Goal: Task Accomplishment & Management: Manage account settings

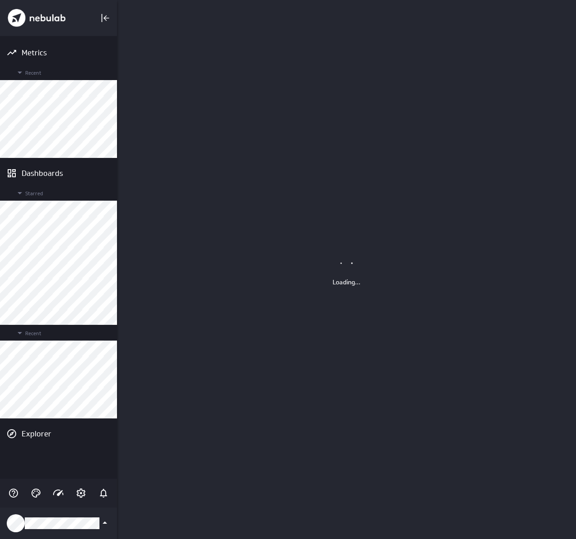
scroll to position [539, 459]
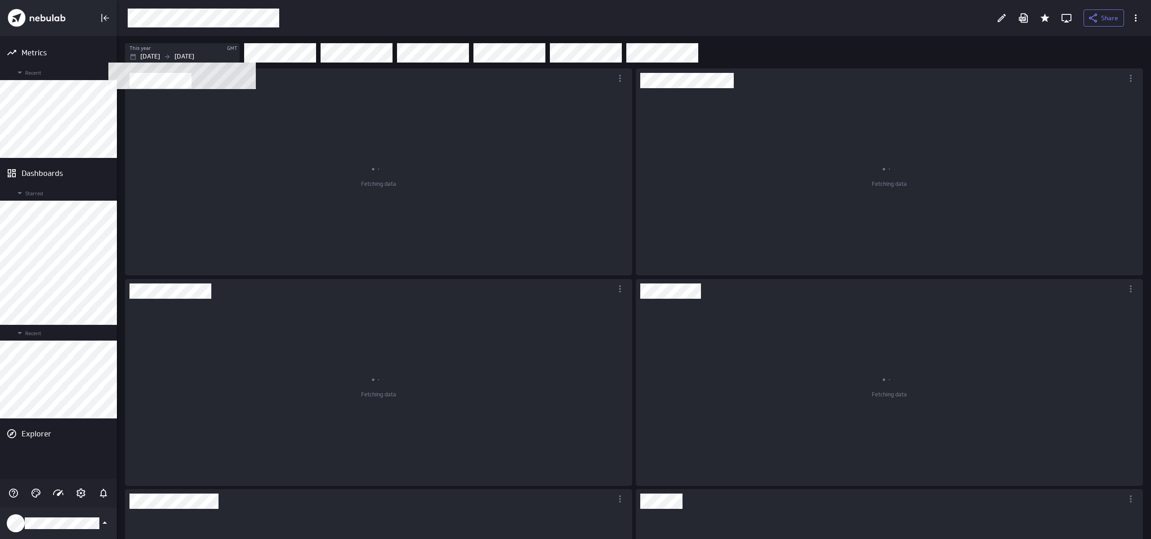
click at [176, 58] on div "[DATE] [DATE]" at bounding box center [184, 56] width 108 height 9
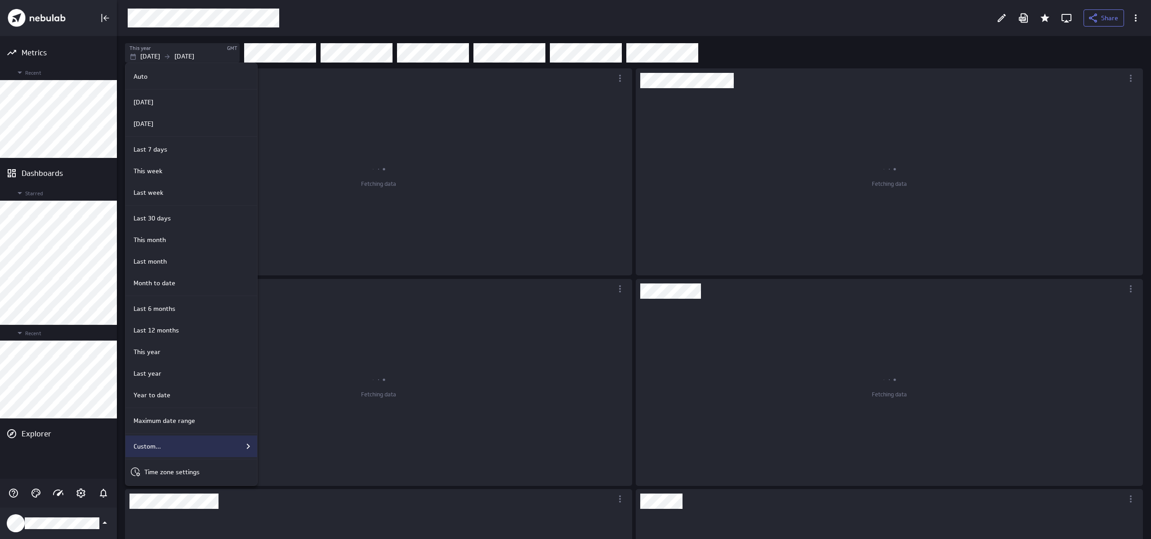
click at [186, 451] on div "Custom..." at bounding box center [192, 446] width 124 height 11
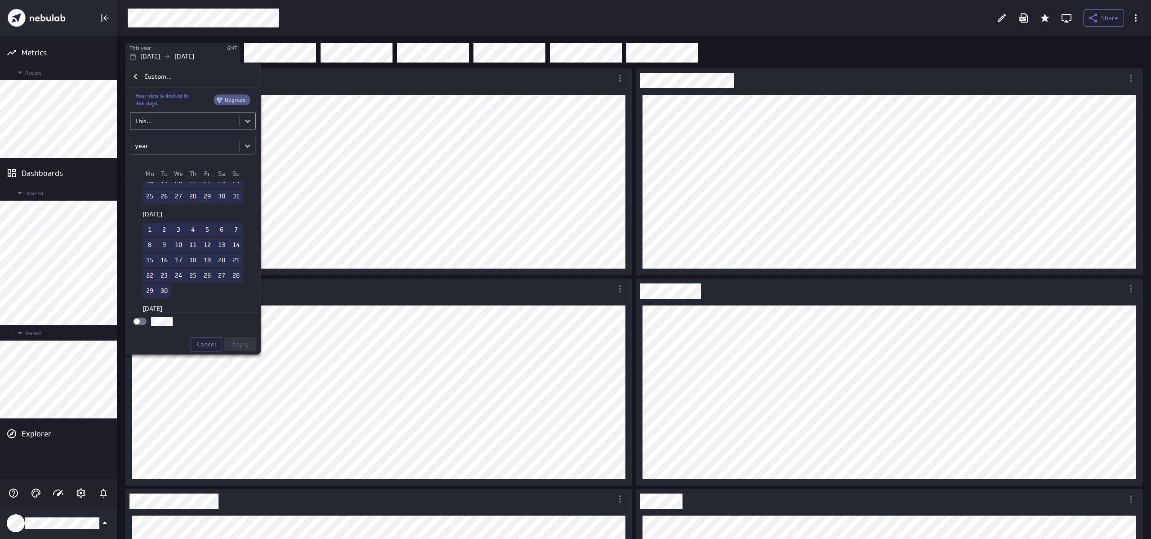
click at [183, 123] on body "Metrics Recent Dashboards Starred Recent Explorer Share This year GMT [DATE] [D…" at bounding box center [575, 269] width 1151 height 539
click at [174, 196] on div "Between..." at bounding box center [193, 192] width 112 height 8
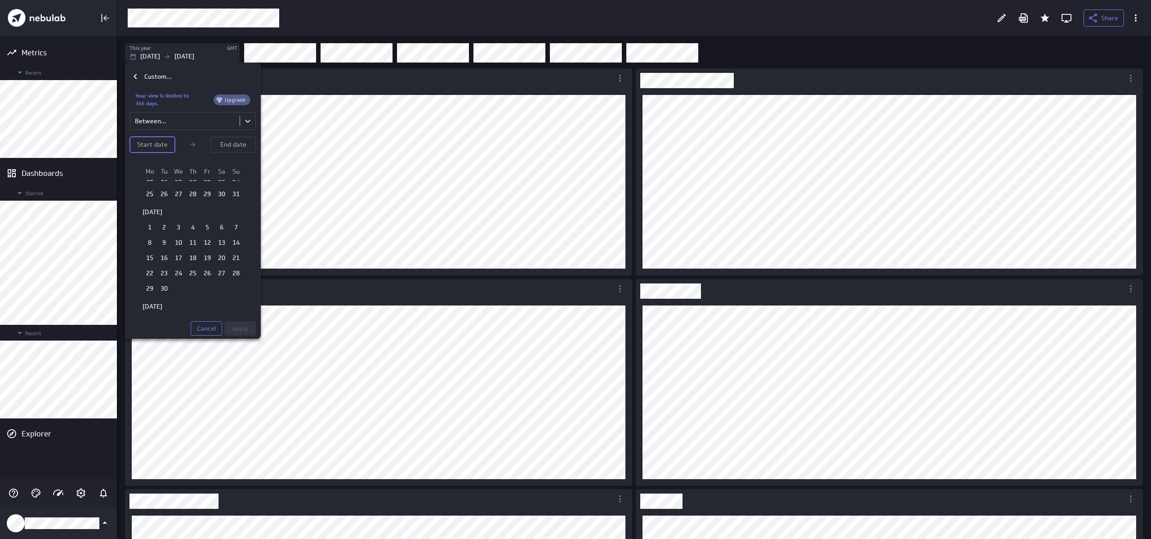
click at [152, 150] on button "Start date" at bounding box center [152, 145] width 45 height 16
click at [130, 137] on button "Start date" at bounding box center [152, 145] width 45 height 16
click at [153, 148] on p "Start date" at bounding box center [152, 144] width 31 height 9
click at [176, 235] on td "1" at bounding box center [178, 234] width 14 height 14
click at [166, 210] on td "30" at bounding box center [164, 205] width 14 height 14
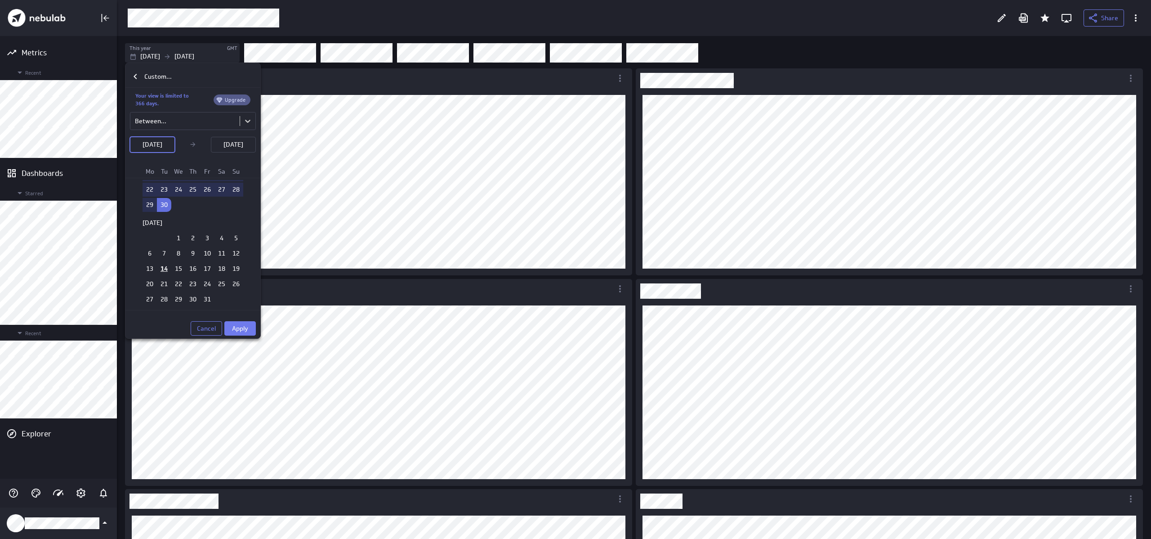
click at [233, 330] on span "Apply" at bounding box center [240, 328] width 16 height 8
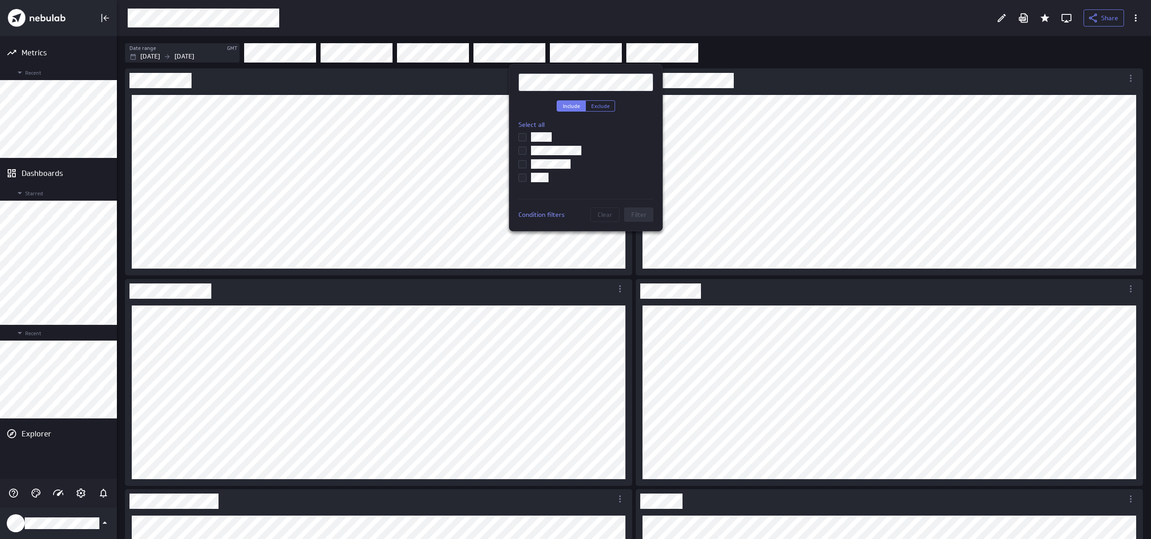
click at [0, 0] on input "checkbox" at bounding box center [0, 0] width 0 height 0
click at [575, 217] on span "Filter" at bounding box center [638, 214] width 15 height 8
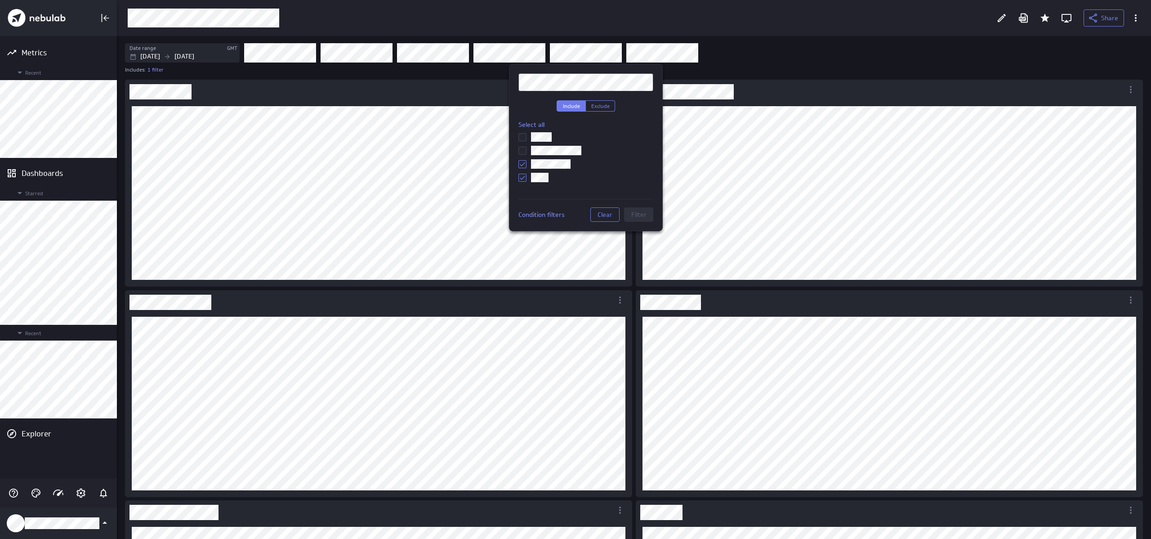
click at [575, 66] on div at bounding box center [575, 269] width 1151 height 539
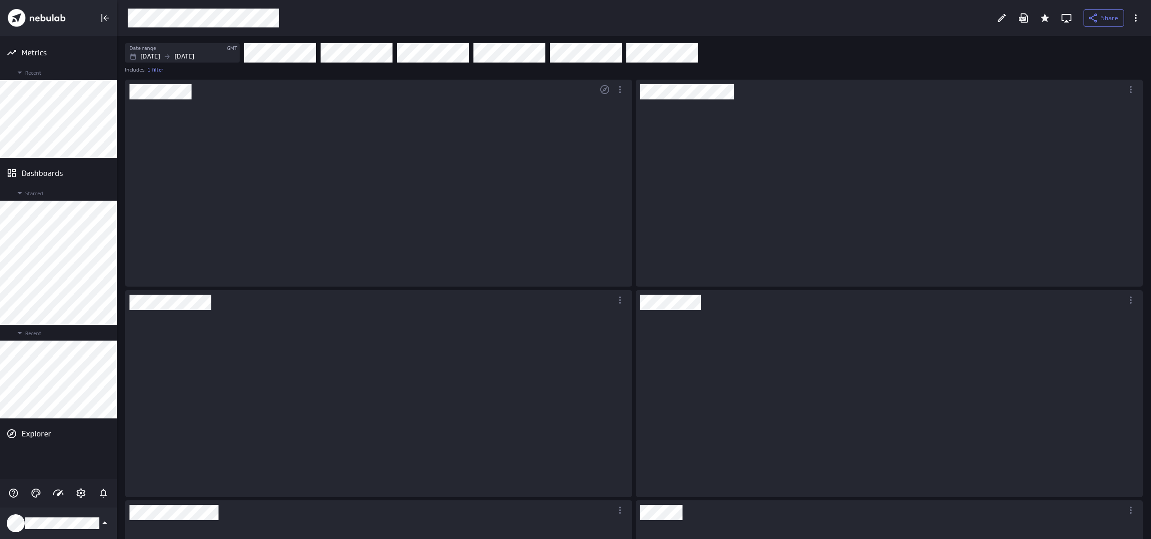
scroll to position [174, 494]
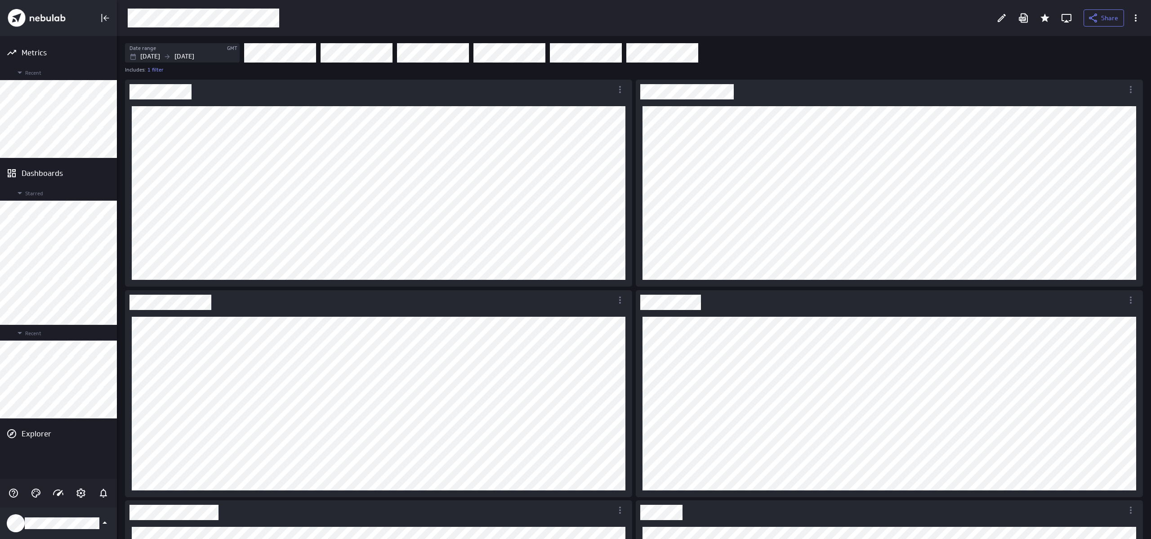
click at [575, 37] on div "Date range GMT [DATE] [DATE] Includes: 1 filter" at bounding box center [634, 57] width 1034 height 42
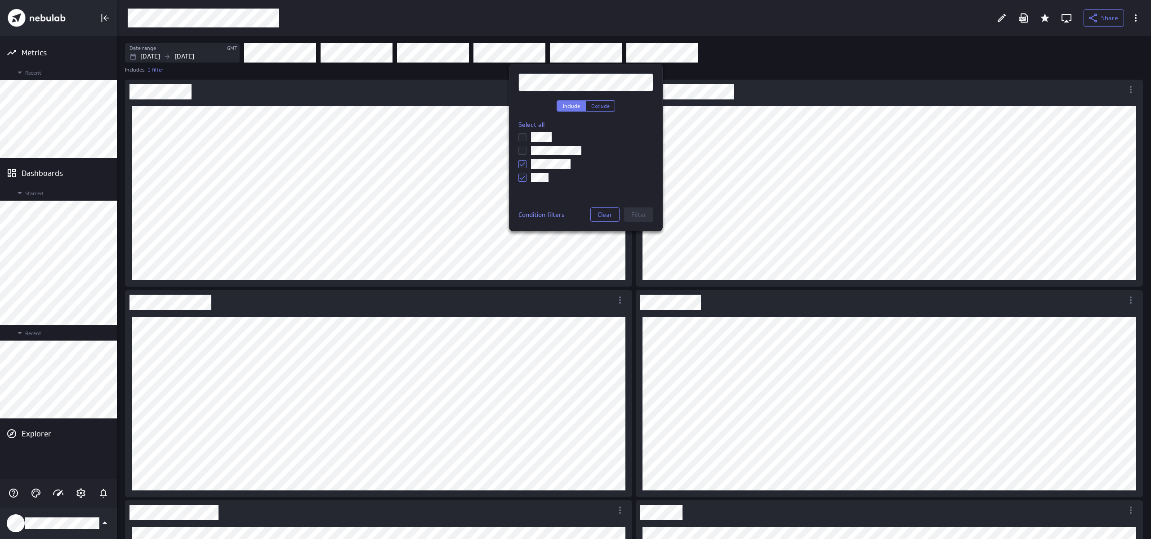
click at [0, 0] on input "checkbox" at bounding box center [0, 0] width 0 height 0
click at [530, 161] on label at bounding box center [585, 163] width 135 height 9
click at [0, 0] on input "checkbox" at bounding box center [0, 0] width 0 height 0
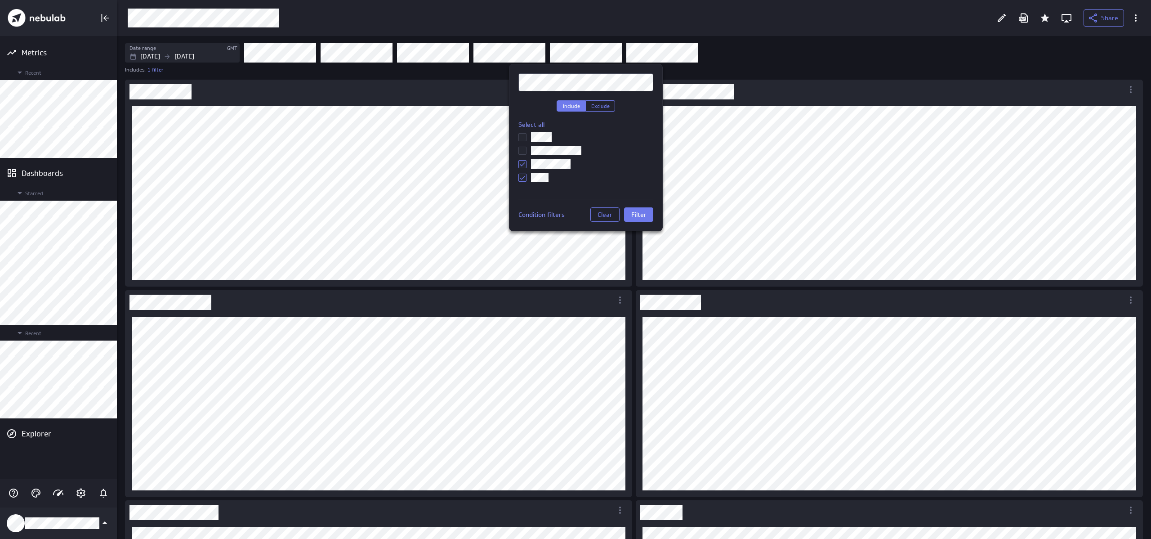
click at [575, 223] on div "Include Exclude Select all Condition filters Clear Filter" at bounding box center [586, 147] width 154 height 167
click at [575, 217] on span "Filter" at bounding box center [638, 214] width 15 height 8
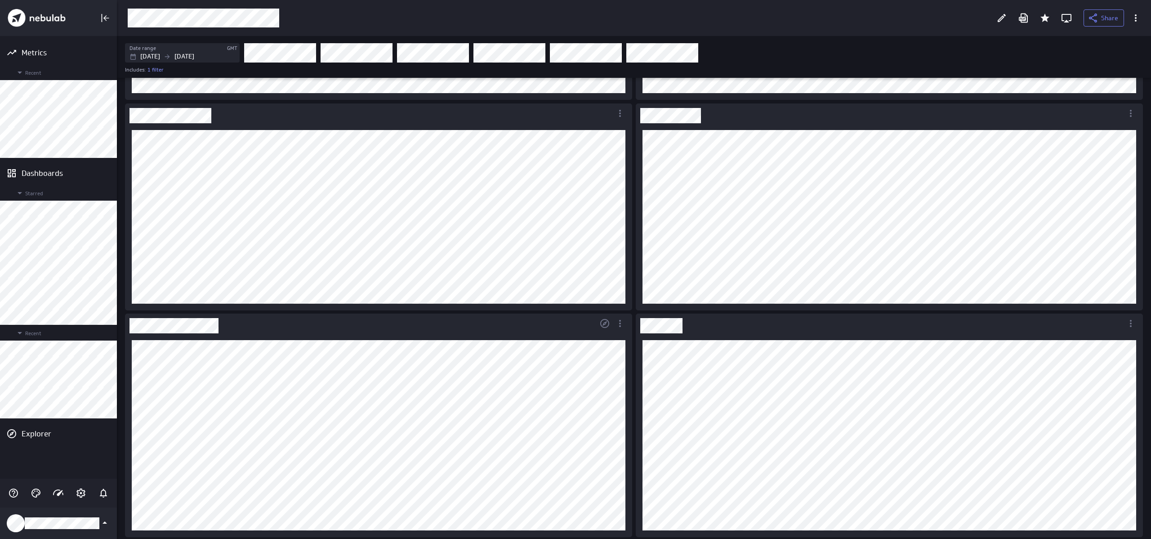
scroll to position [0, 0]
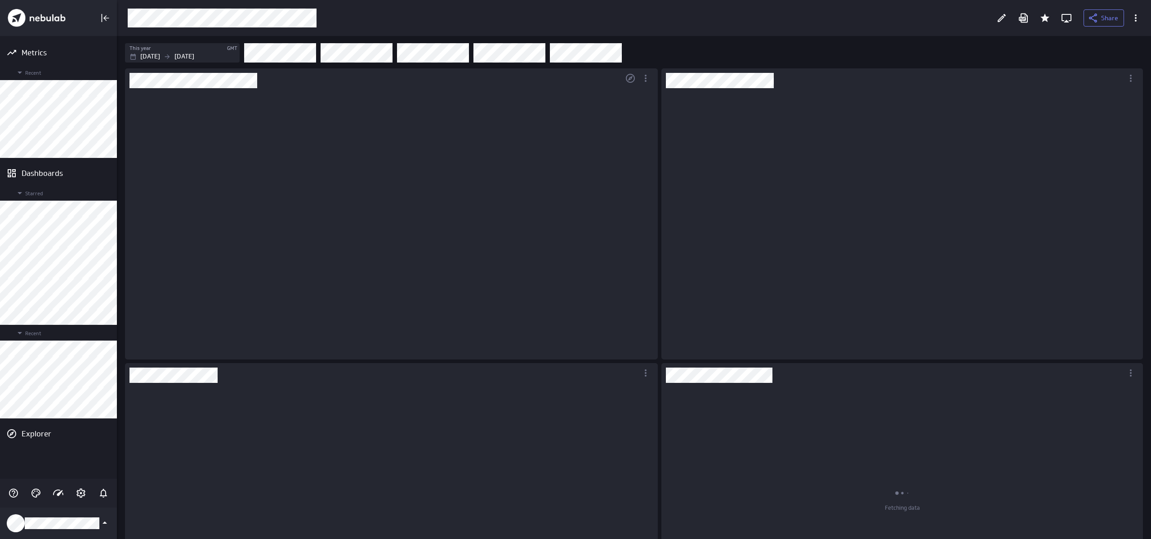
scroll to position [4, 4]
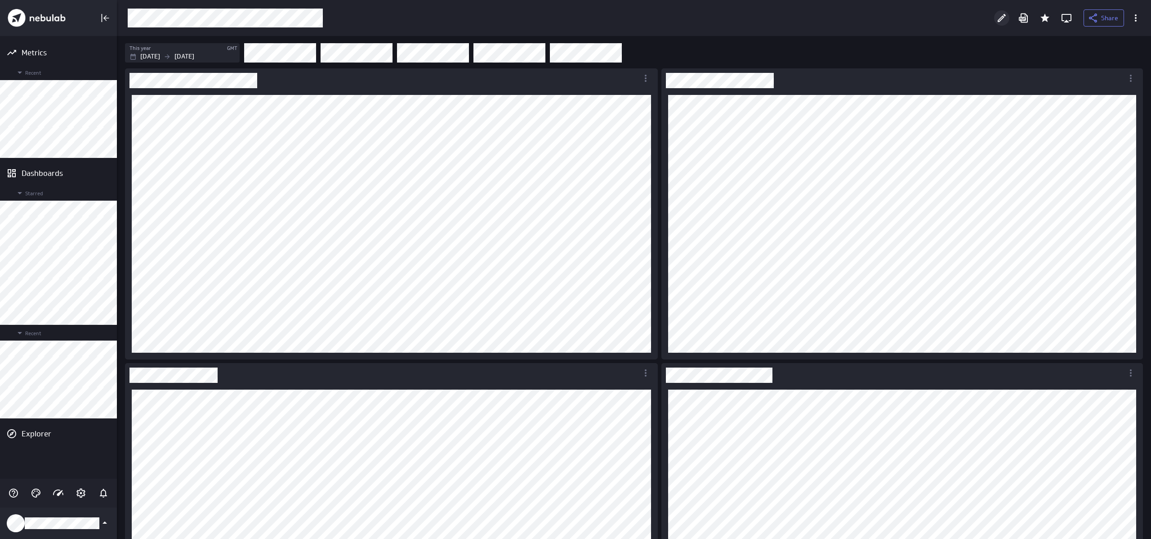
click at [575, 19] on div "Edit" at bounding box center [1001, 17] width 15 height 15
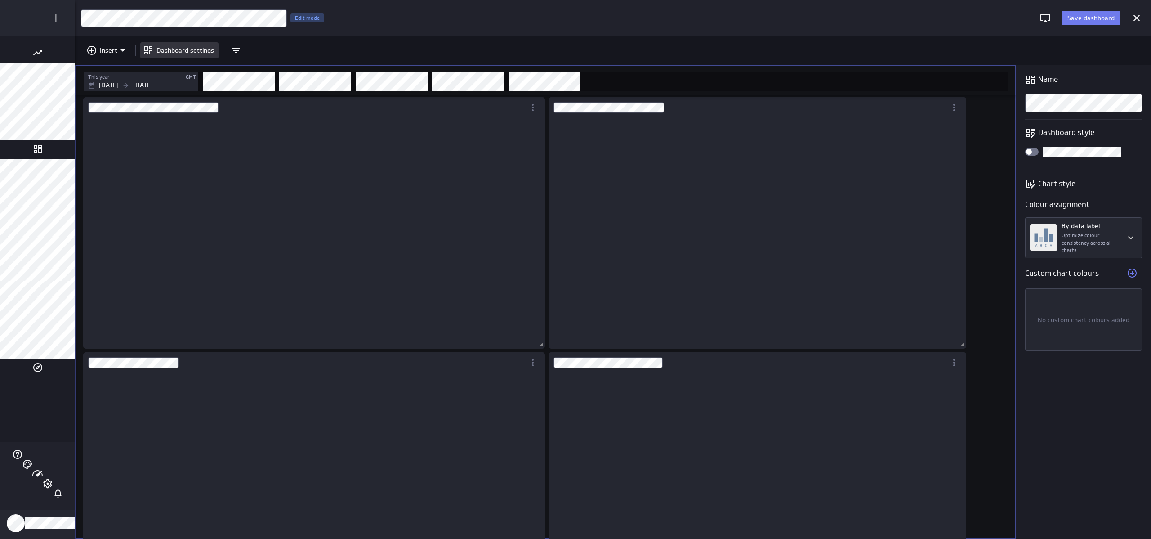
scroll to position [218, 449]
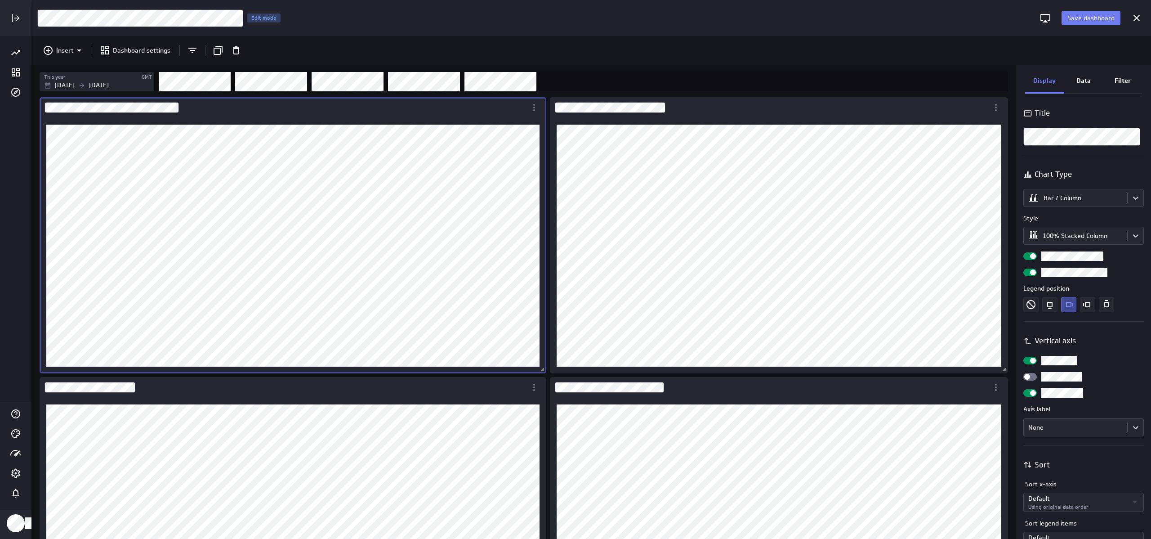
click at [246, 116] on div "Dashboard Widget" at bounding box center [283, 107] width 487 height 21
click at [575, 204] on body "Save dashboard [Sales] Performance by Geography Edit mode Insert Dashboard sett…" at bounding box center [575, 269] width 1151 height 539
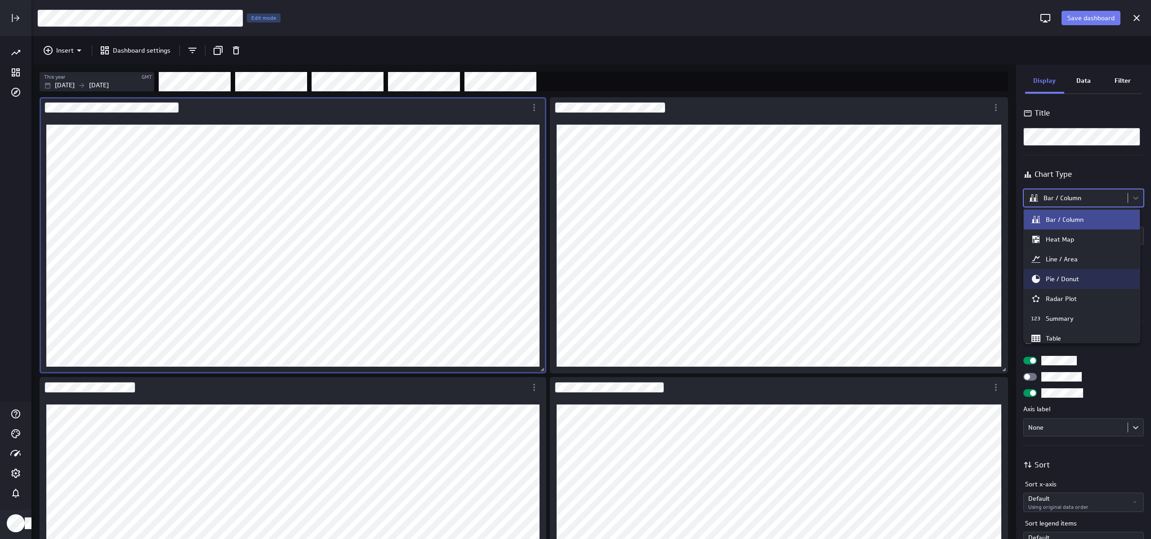
click at [575, 285] on div "Pie / Donut" at bounding box center [1082, 279] width 116 height 20
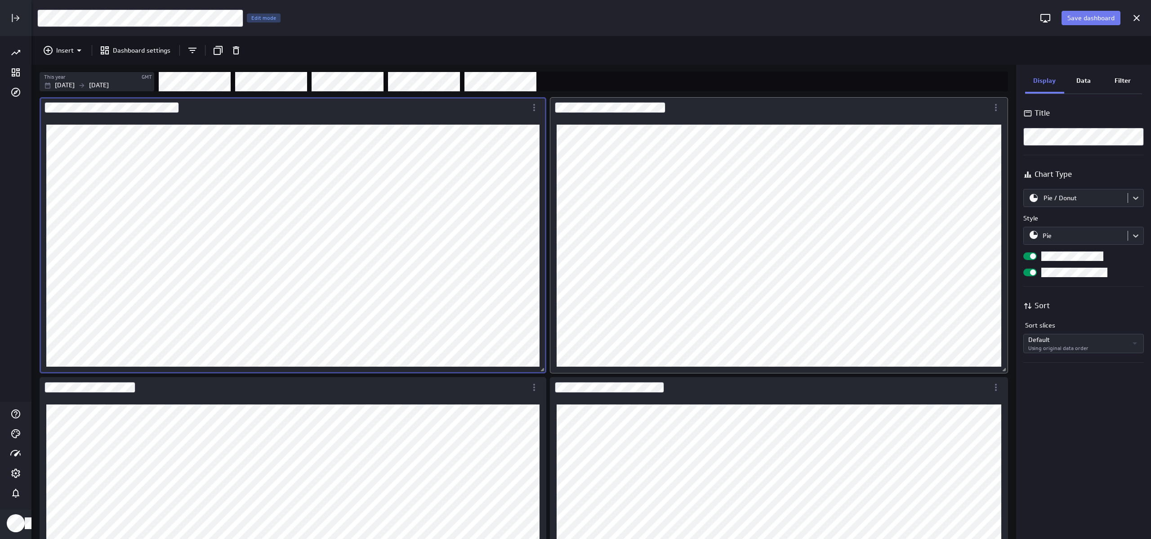
click at [575, 108] on div "Dashboard Widget" at bounding box center [769, 107] width 438 height 21
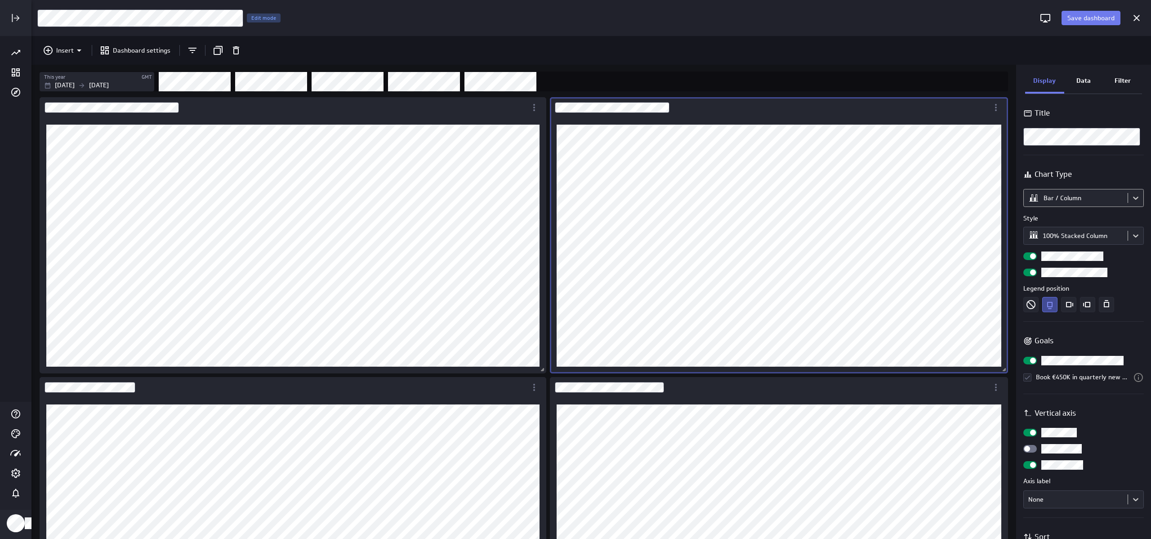
click at [575, 199] on body "Save dashboard [Sales] Performance by Geography Edit mode Insert Dashboard sett…" at bounding box center [575, 269] width 1151 height 539
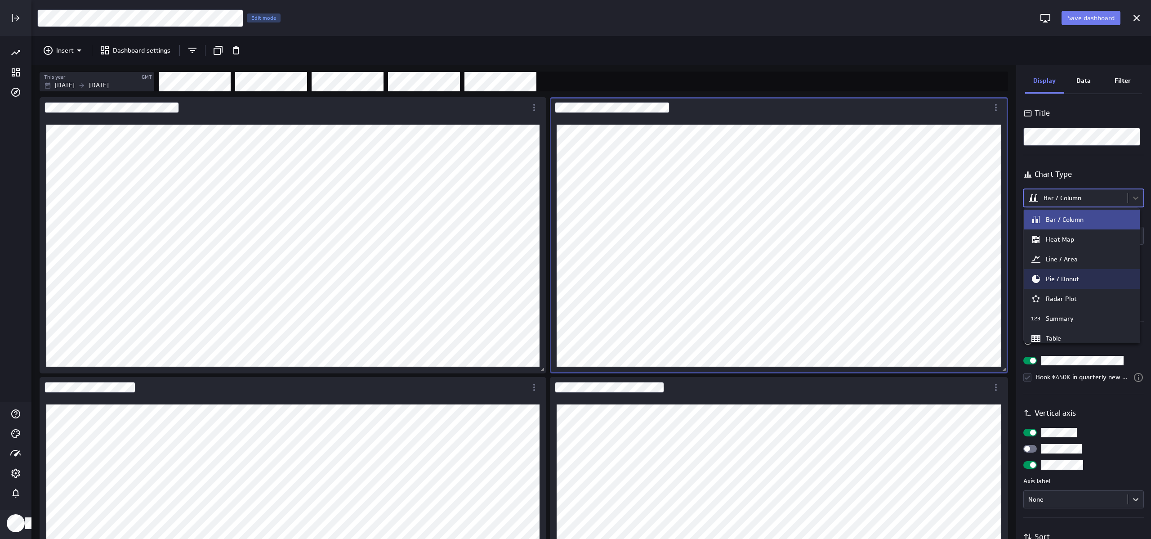
click at [575, 274] on div "Pie / Donut" at bounding box center [1082, 278] width 103 height 11
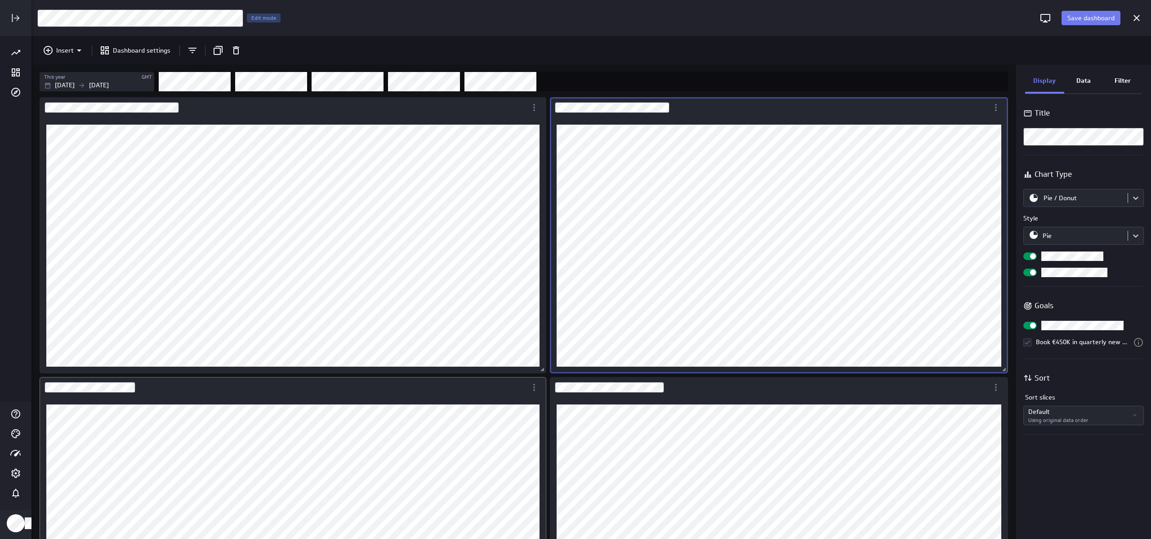
click at [358, 390] on div "Dashboard Widget" at bounding box center [293, 503] width 507 height 252
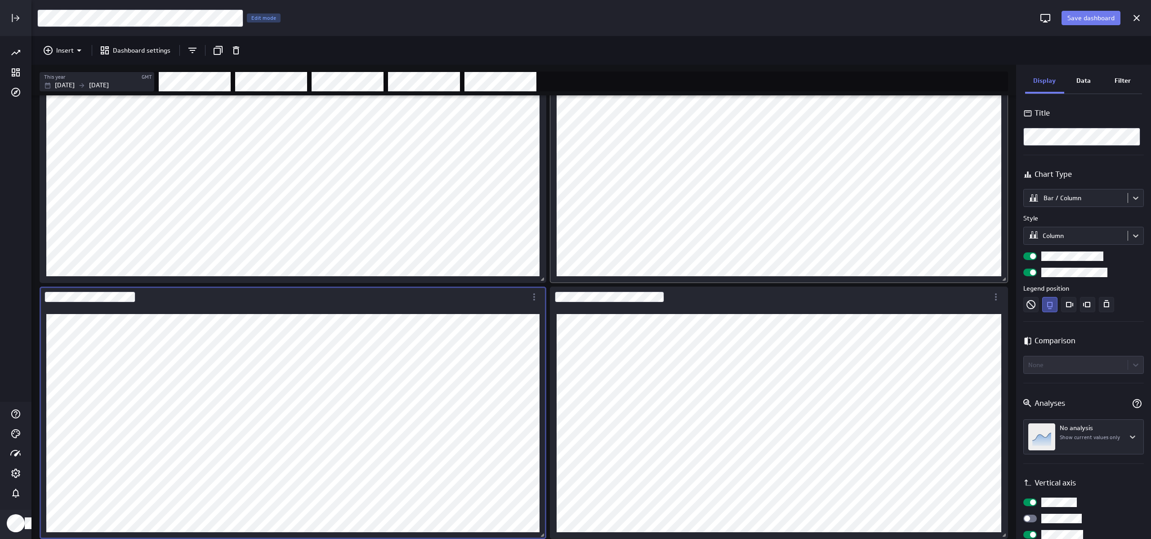
click at [575, 299] on div "Dashboard Widget" at bounding box center [769, 296] width 438 height 21
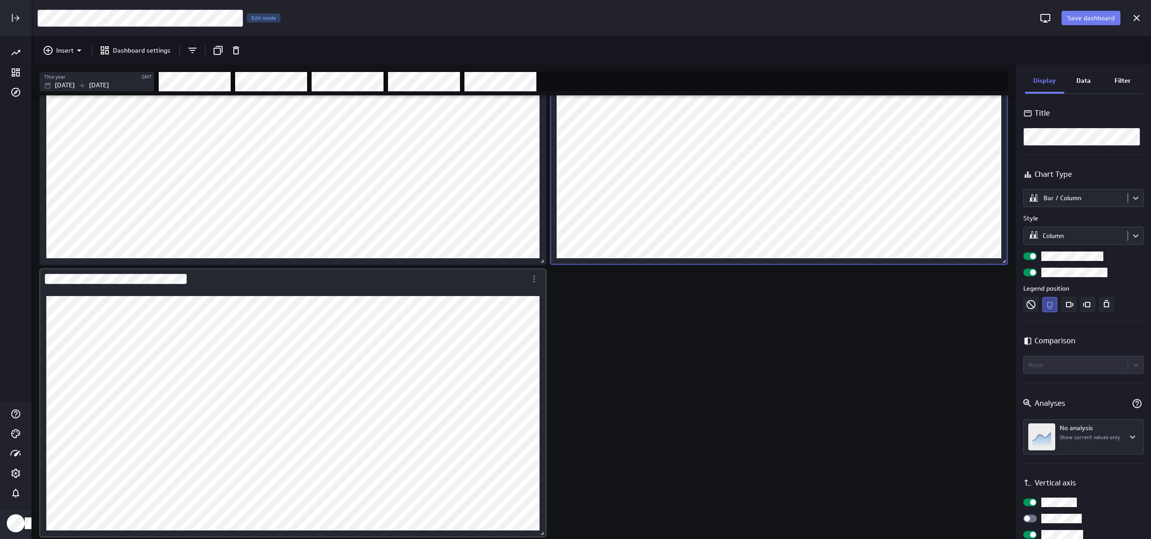
click at [288, 274] on div "Dashboard Widget" at bounding box center [283, 278] width 487 height 21
click at [575, 12] on button "Save dashboard" at bounding box center [1091, 18] width 59 height 14
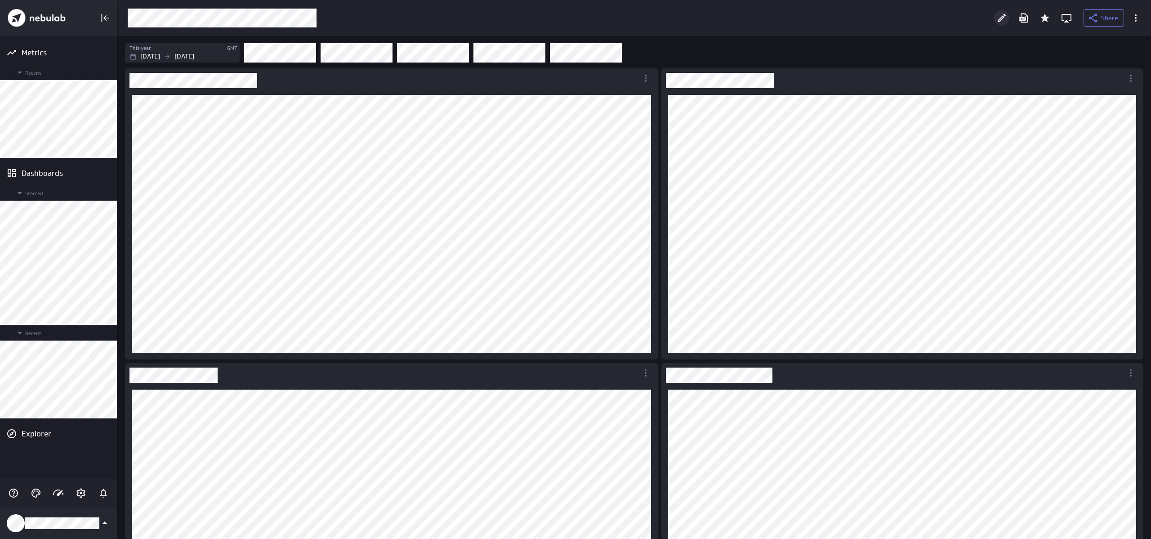
click at [575, 17] on icon "Edit" at bounding box center [1002, 18] width 8 height 8
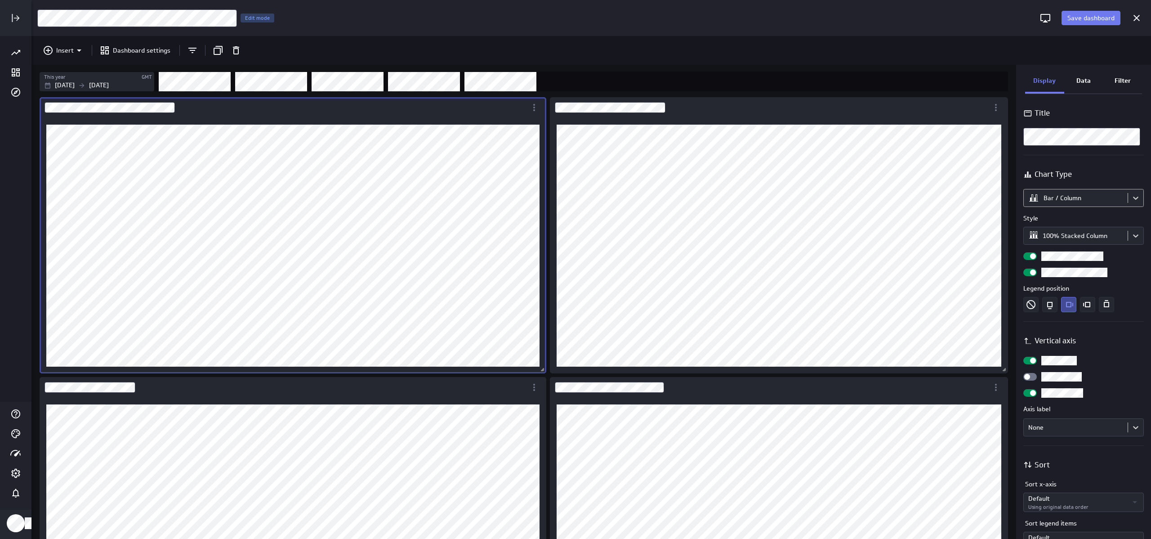
click at [575, 201] on body "Save dashboard [Sales] Performance by Deal Type Edit mode Insert Dashboard sett…" at bounding box center [575, 269] width 1151 height 539
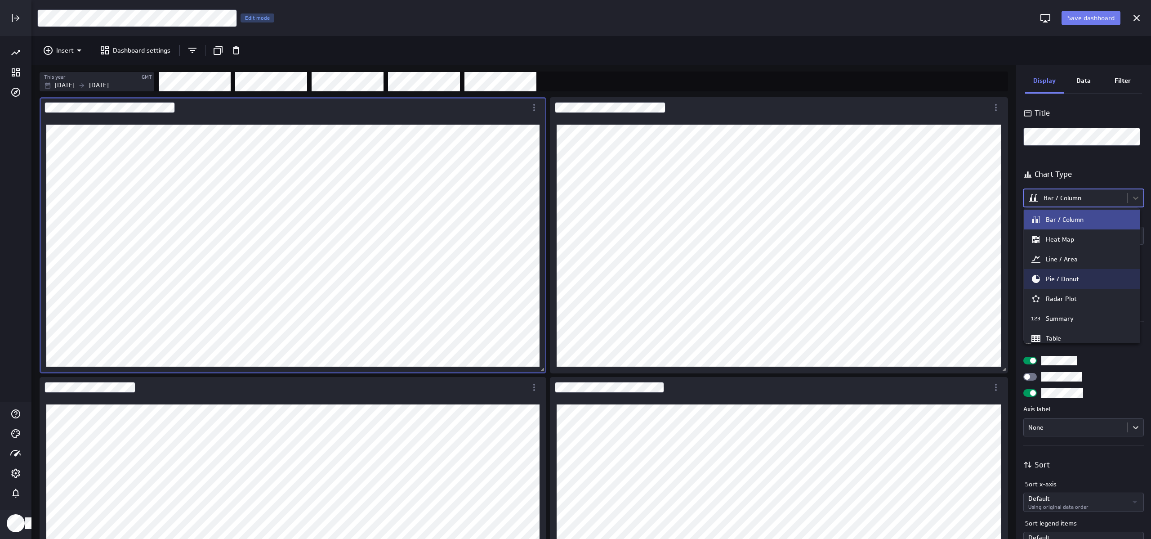
click at [575, 286] on div "Pie / Donut" at bounding box center [1082, 279] width 116 height 20
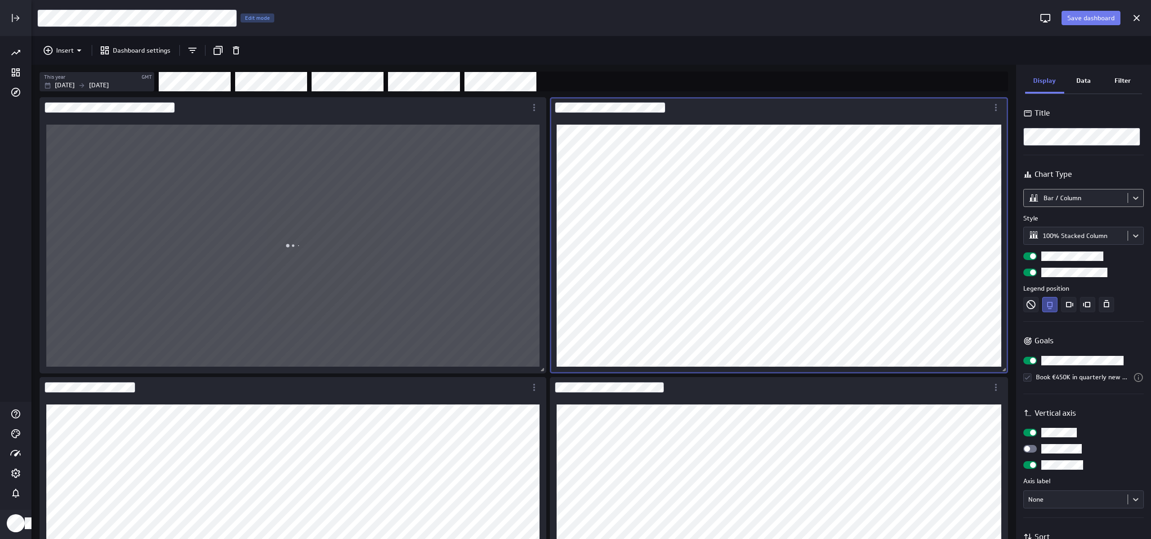
click at [575, 198] on body "Save dashboard [Sales] Performance by Deal Type Edit mode Insert Dashboard sett…" at bounding box center [575, 269] width 1151 height 539
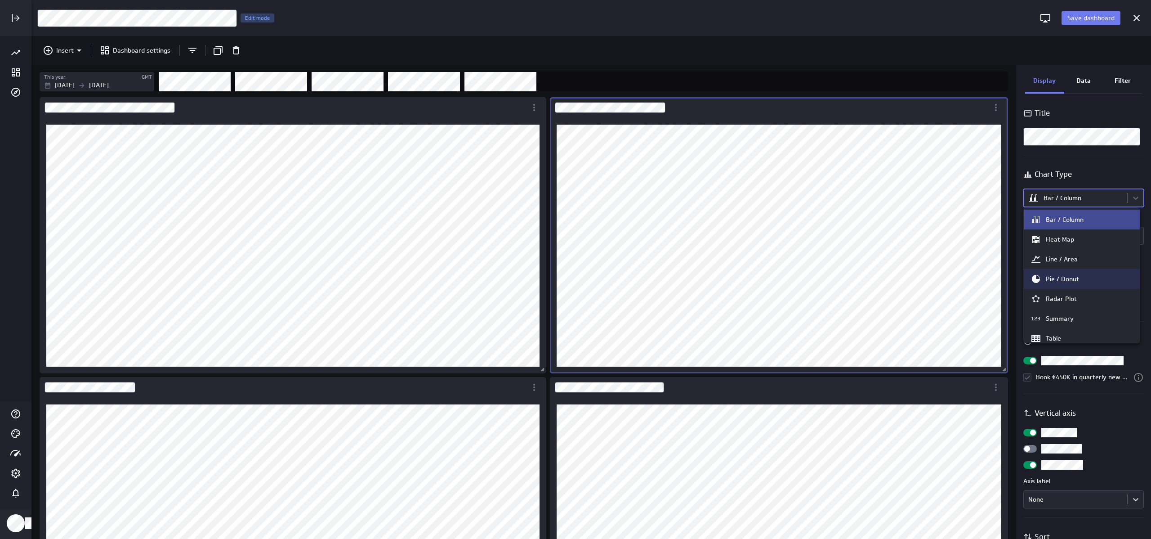
click at [575, 279] on div "Pie / Donut" at bounding box center [1062, 279] width 33 height 8
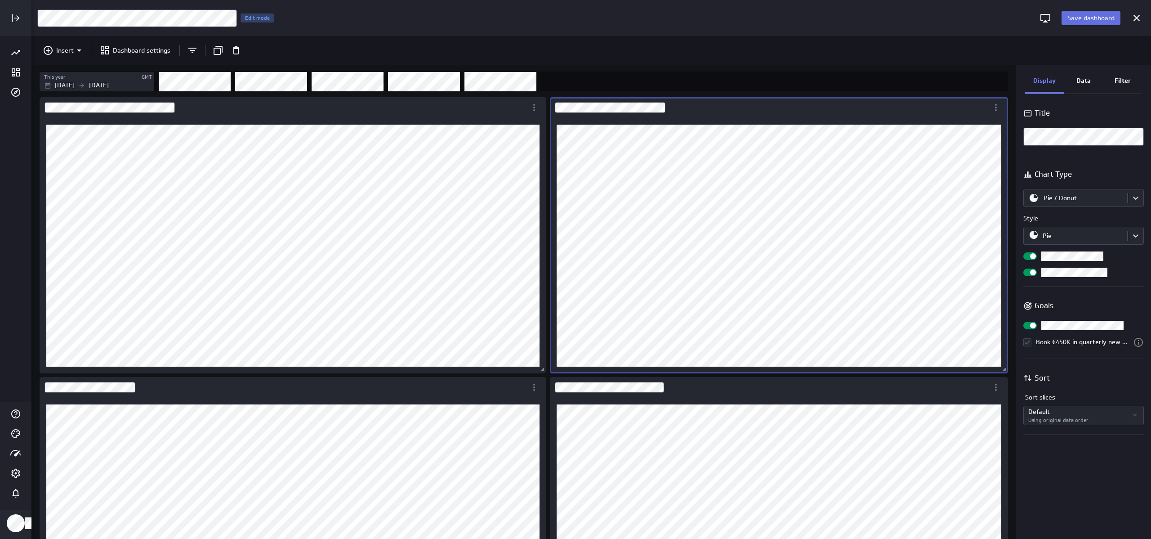
click at [575, 24] on button "Save dashboard" at bounding box center [1091, 18] width 59 height 14
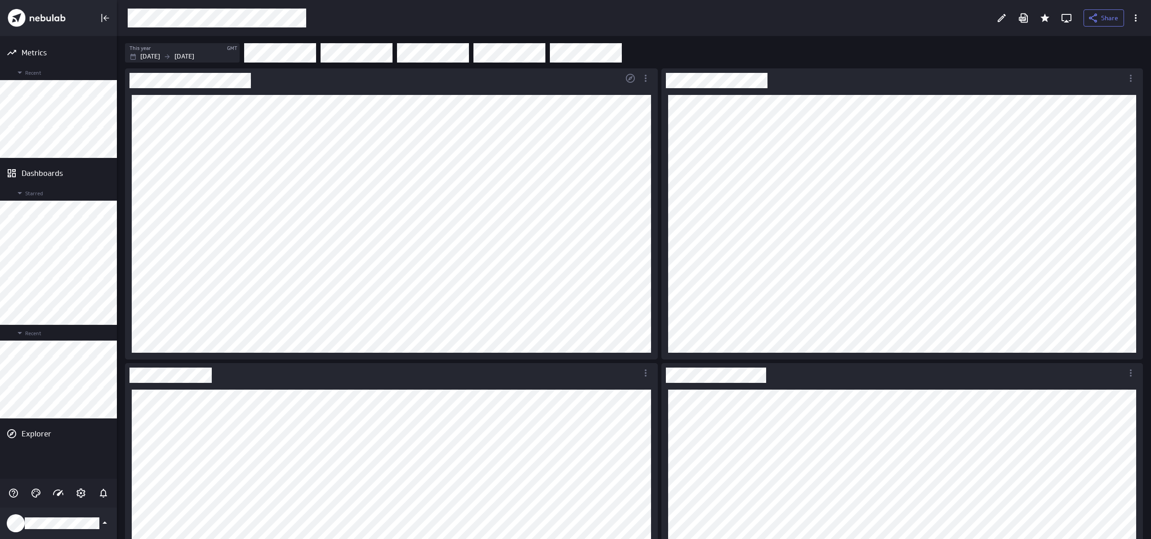
click at [575, 21] on div at bounding box center [1002, 18] width 20 height 20
click at [575, 21] on div "Edit" at bounding box center [1001, 17] width 15 height 15
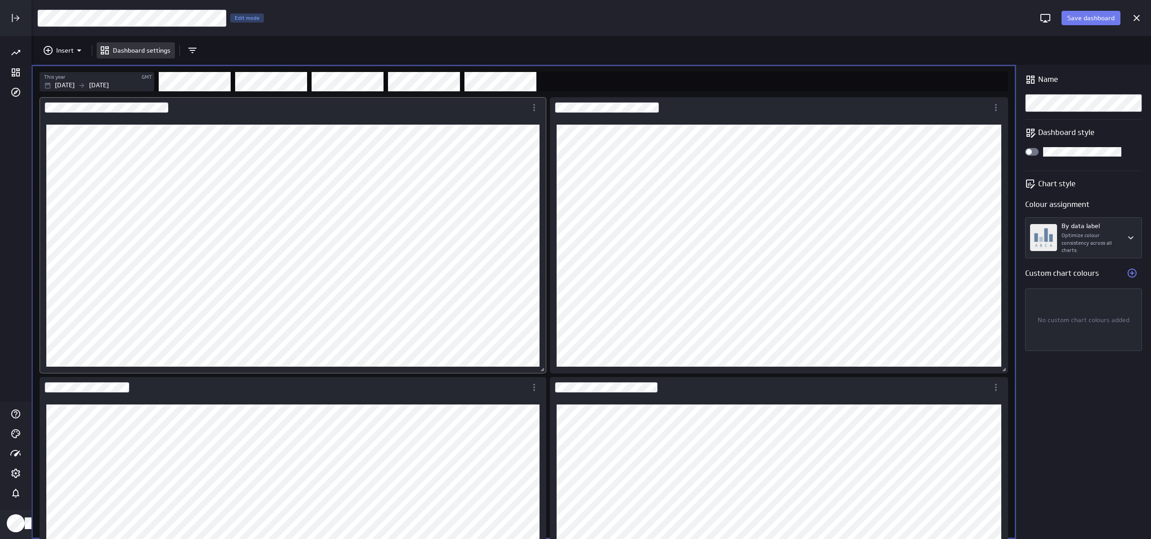
click at [327, 109] on div "Dashboard Widget" at bounding box center [283, 107] width 487 height 21
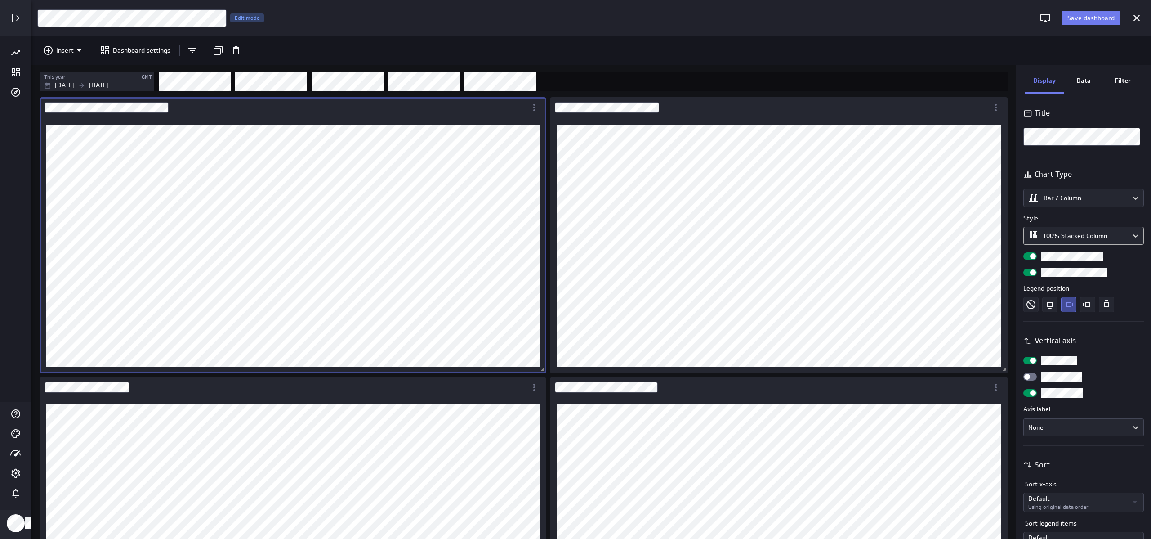
click at [575, 235] on body "Save dashboard [Sales] Performance by Product Edit mode Insert Dashboard settin…" at bounding box center [575, 269] width 1151 height 539
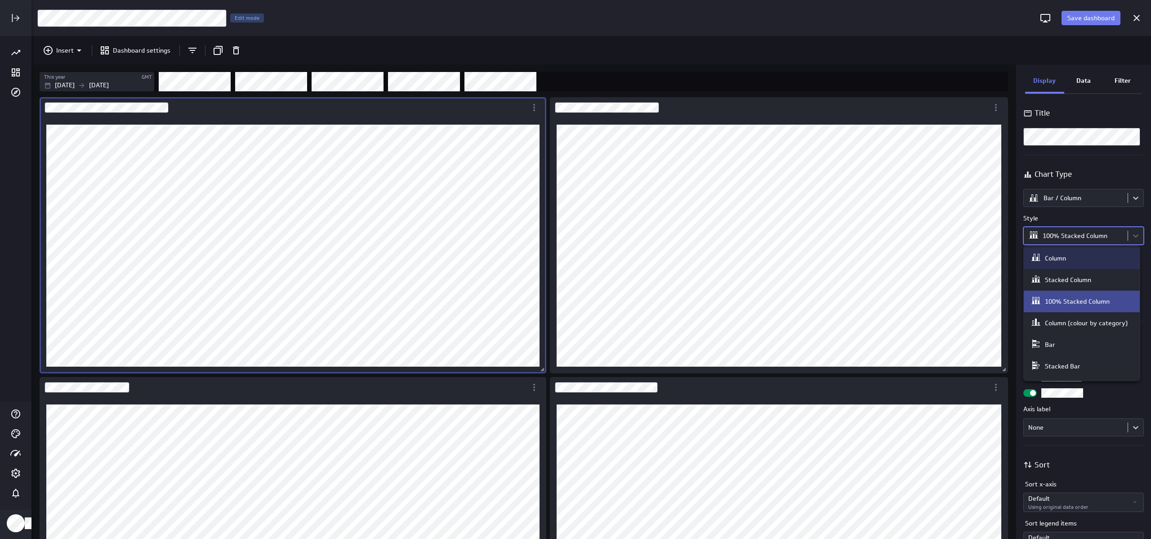
click at [575, 197] on div at bounding box center [575, 269] width 1151 height 539
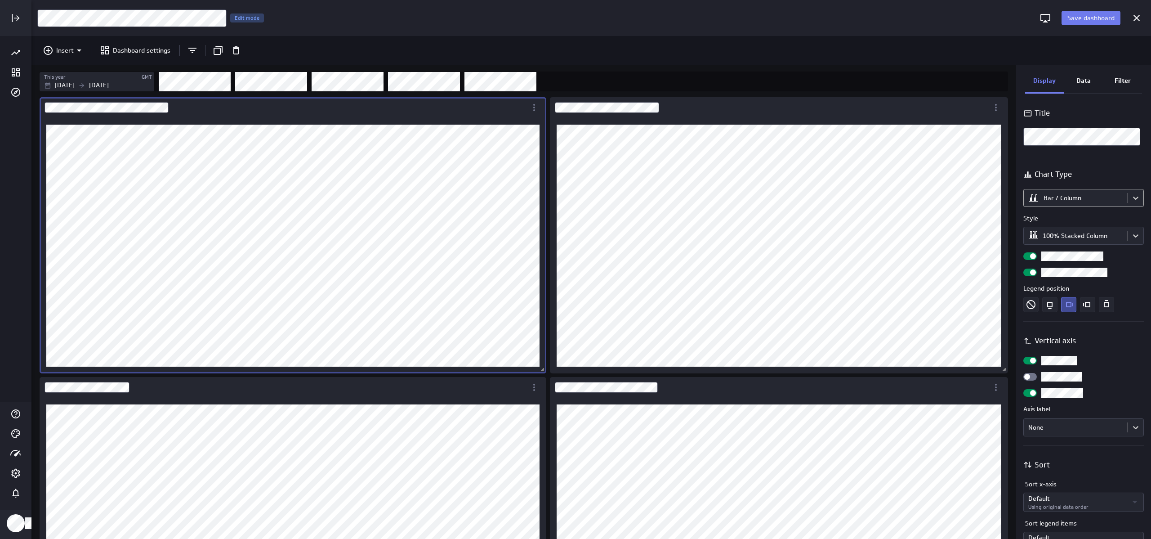
click at [575, 197] on body "Save dashboard [Sales] Performance by Product Edit mode Insert Dashboard settin…" at bounding box center [575, 269] width 1151 height 539
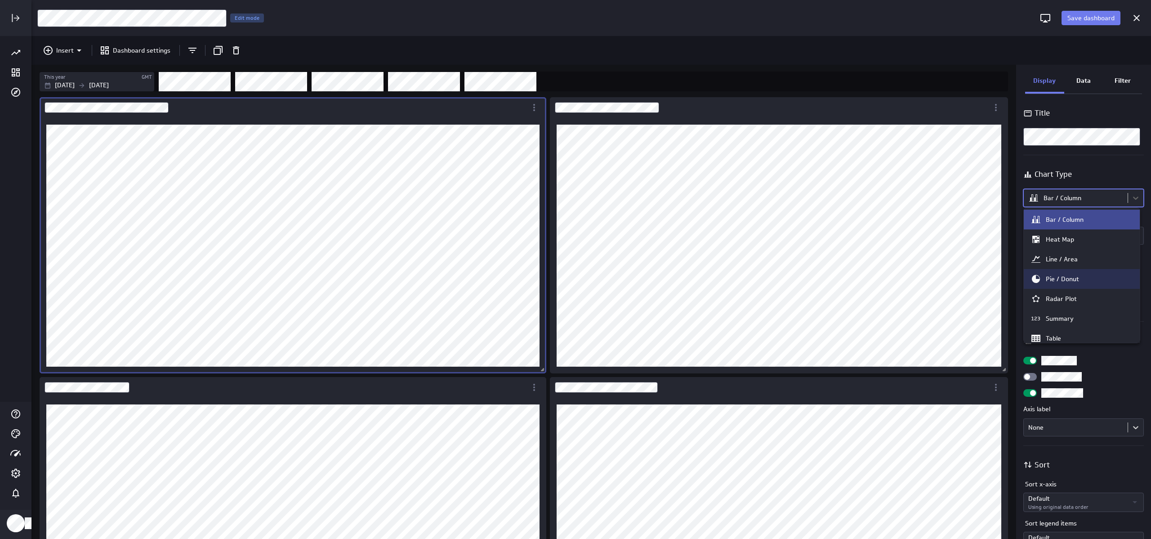
click at [575, 283] on div "Pie / Donut" at bounding box center [1082, 278] width 103 height 11
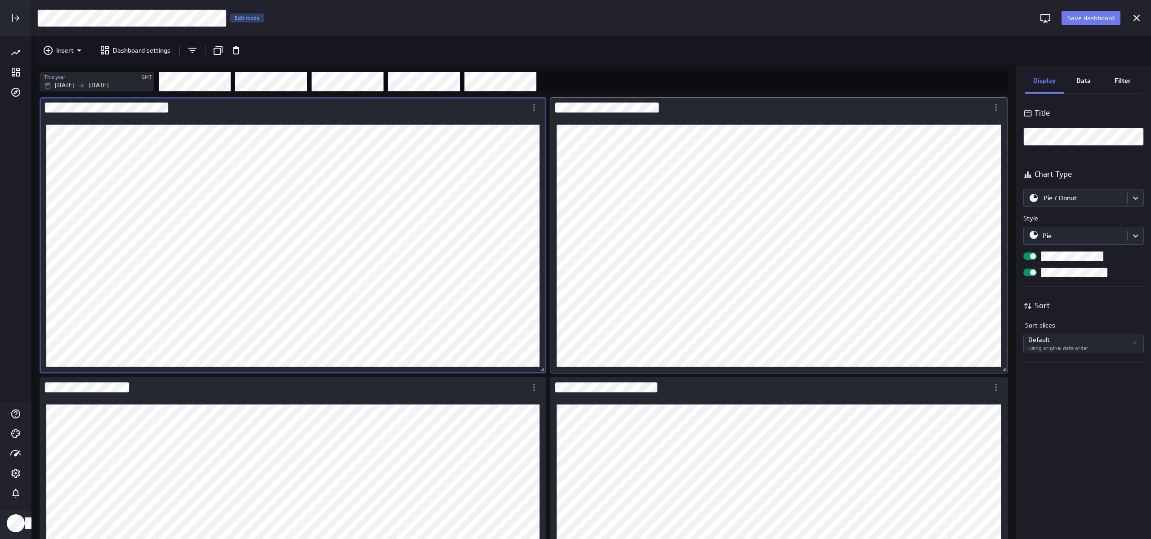
click at [575, 115] on div "Dashboard Widget" at bounding box center [769, 107] width 438 height 21
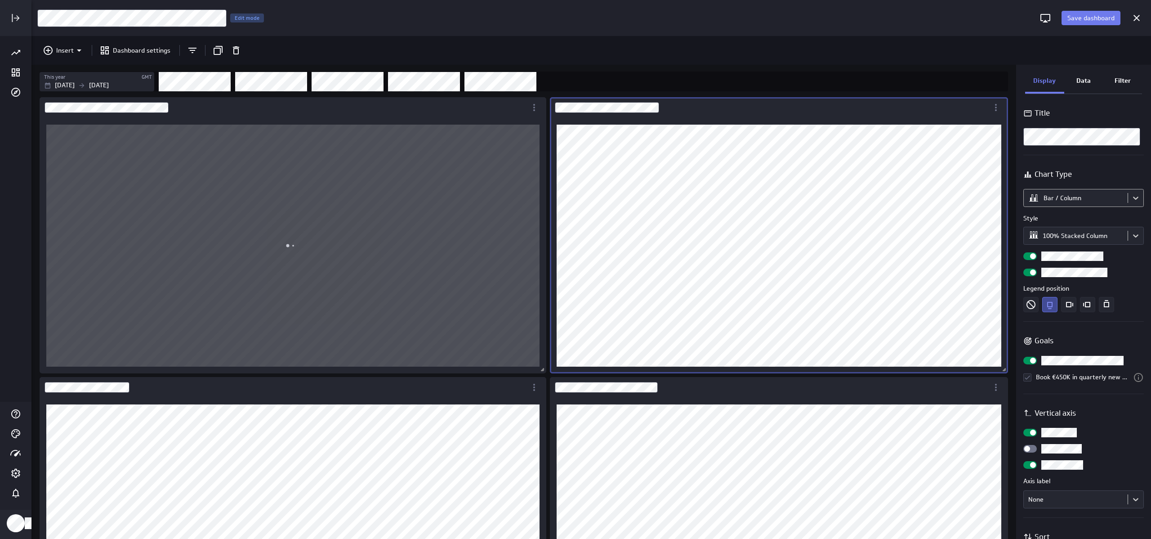
click at [575, 202] on body "Save dashboard [Sales] Performance by Product Edit mode Insert Dashboard settin…" at bounding box center [575, 269] width 1151 height 539
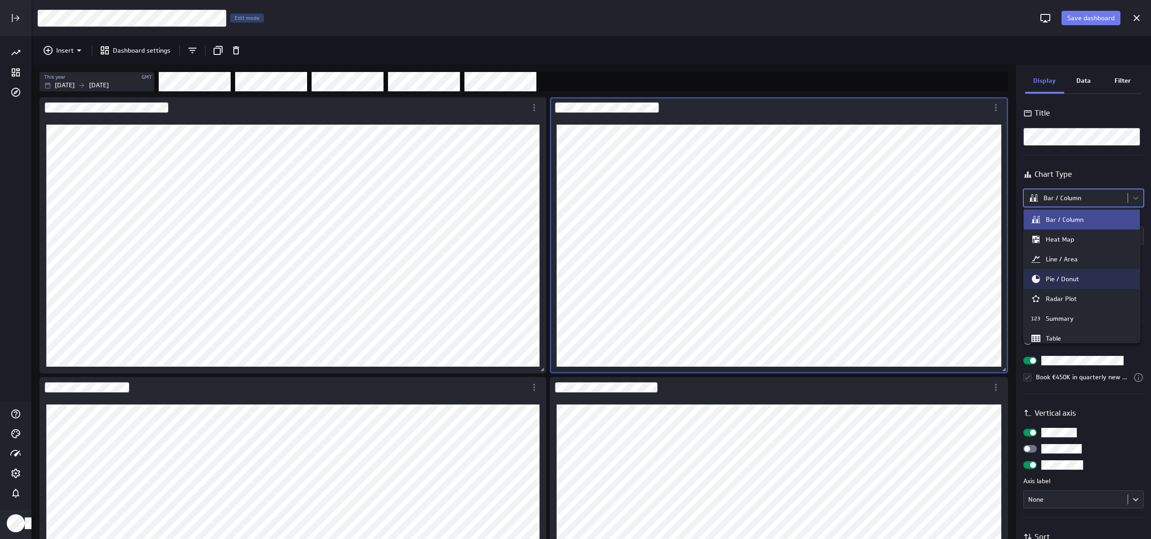
click at [575, 279] on div "Pie / Donut" at bounding box center [1062, 279] width 33 height 8
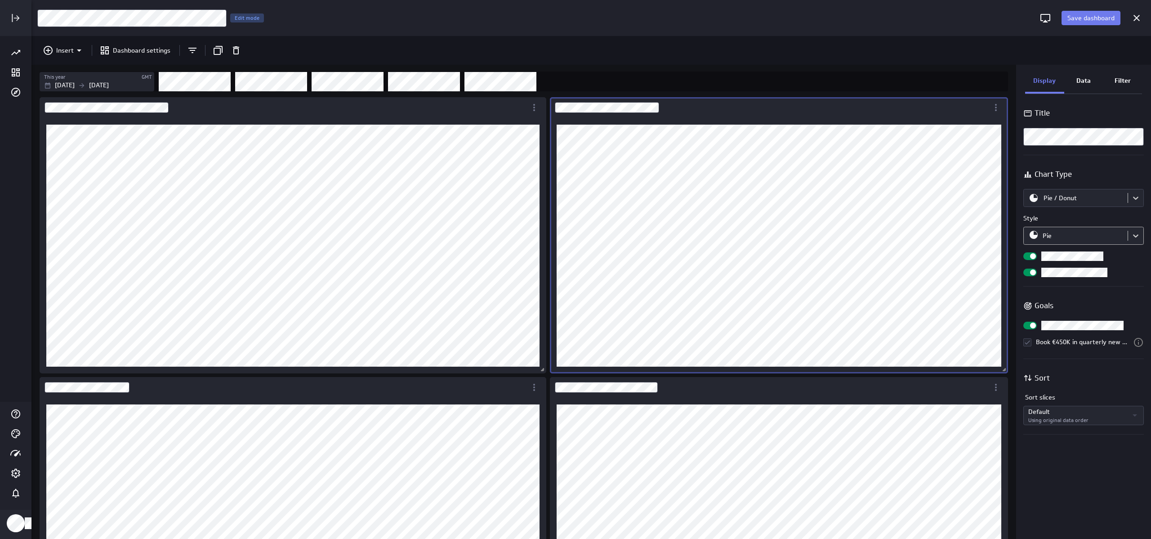
click at [575, 231] on body "Save dashboard [Sales] Performance by Product Edit mode Insert Dashboard settin…" at bounding box center [575, 269] width 1151 height 539
click at [575, 10] on div at bounding box center [575, 269] width 1151 height 539
click at [575, 18] on span "Save dashboard" at bounding box center [1091, 18] width 47 height 8
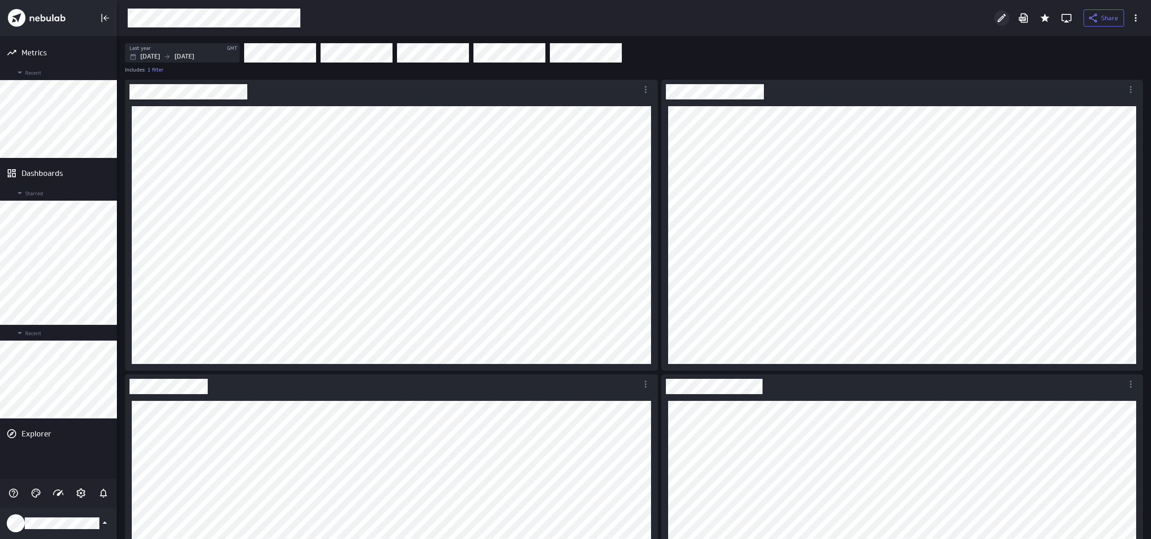
click at [575, 16] on icon "Edit" at bounding box center [1001, 18] width 11 height 11
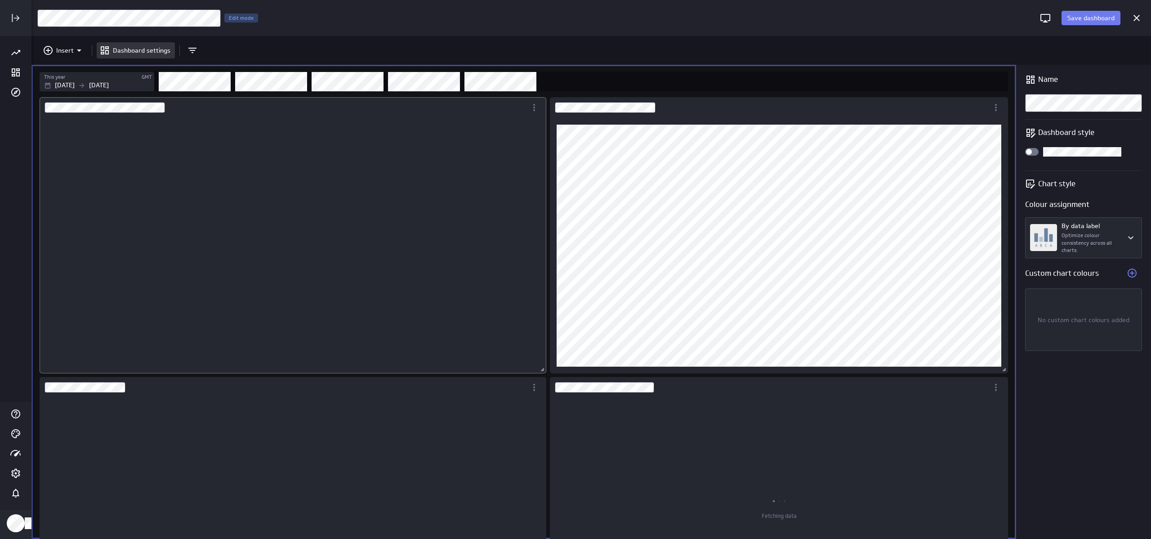
click at [408, 109] on div "Dashboard Widget" at bounding box center [283, 107] width 487 height 21
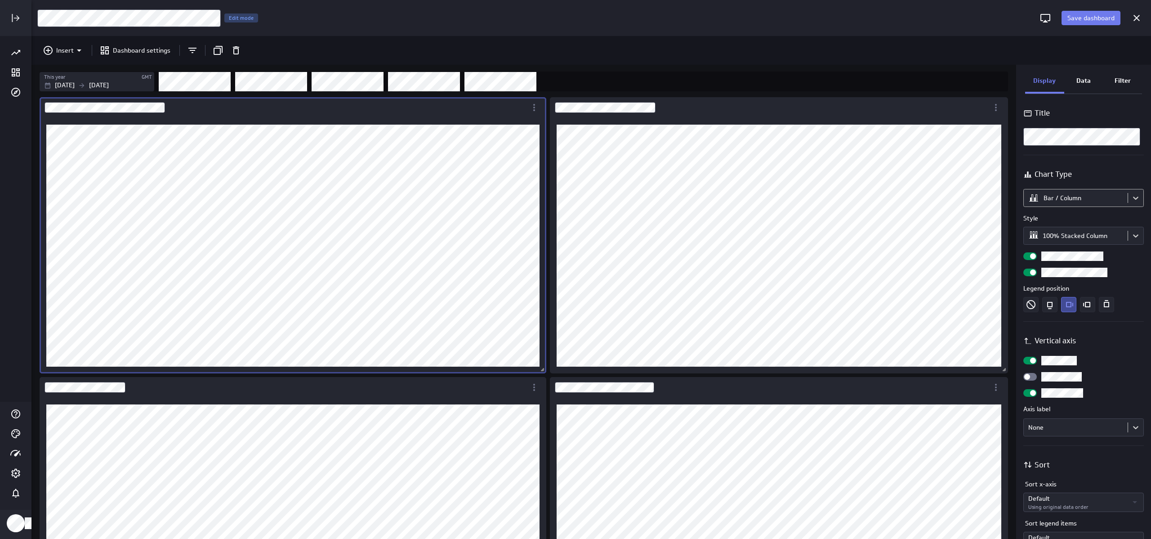
click at [575, 198] on body "Save dashboard [Sales] Performance by Source Edit mode Insert Dashboard setting…" at bounding box center [575, 269] width 1151 height 539
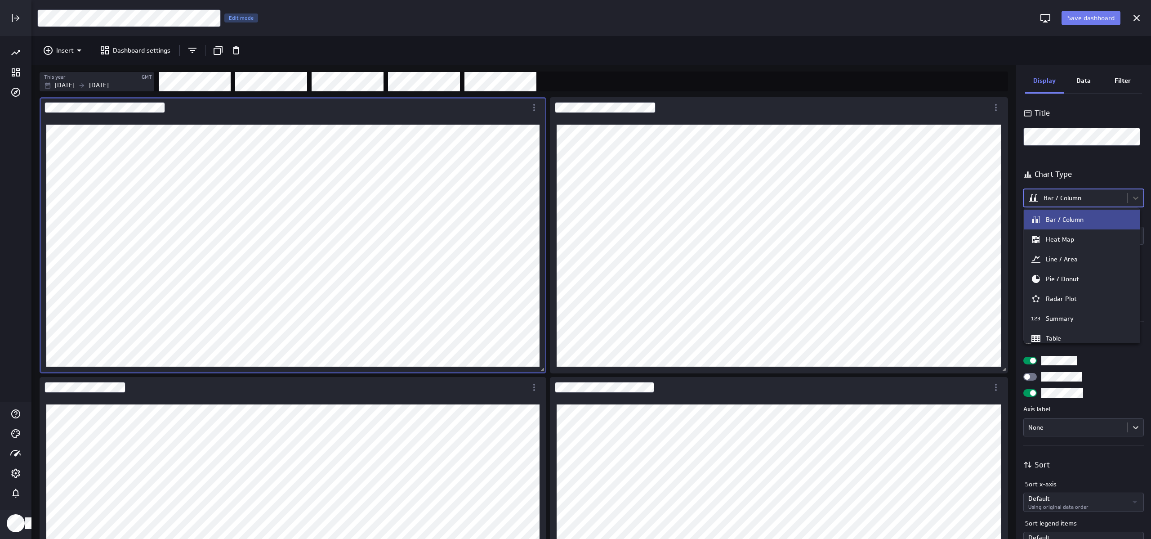
click at [575, 171] on div at bounding box center [575, 269] width 1151 height 539
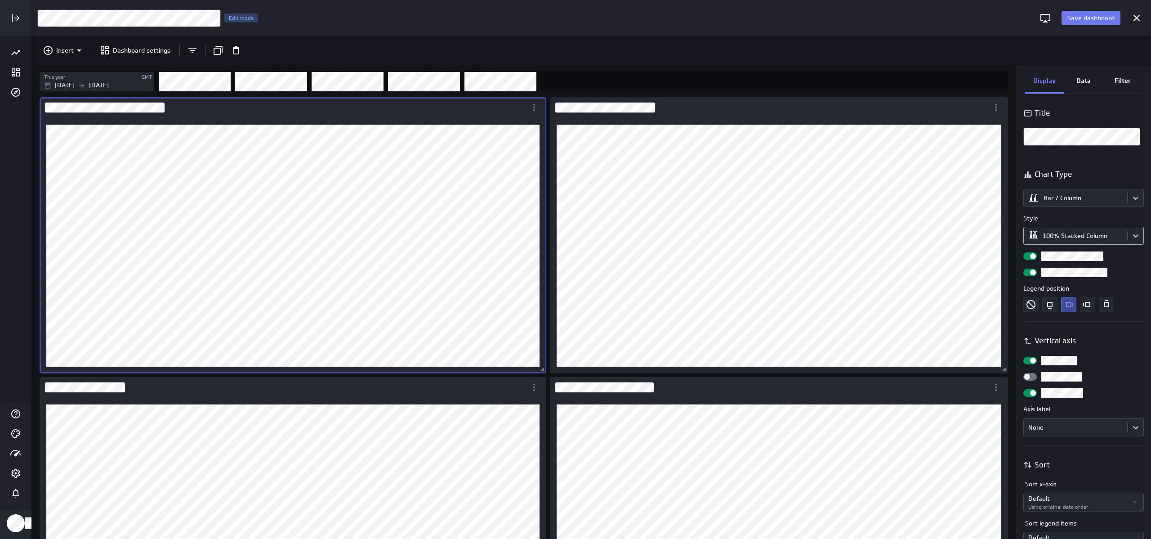
click at [575, 240] on body "Save dashboard [Sales] Performance by Source Edit mode Insert Dashboard setting…" at bounding box center [575, 269] width 1151 height 539
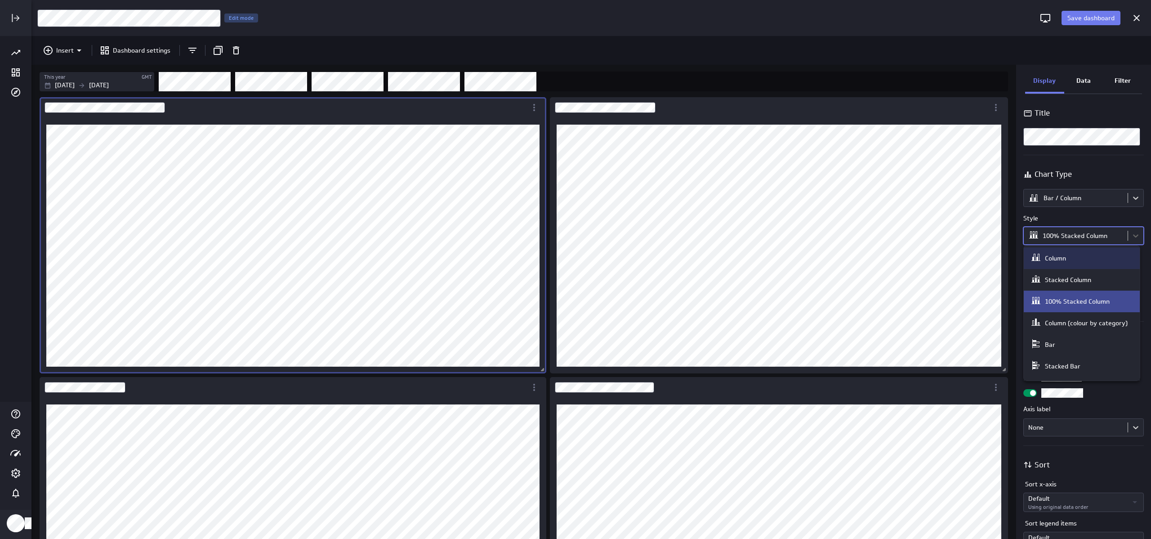
click at [575, 202] on div at bounding box center [575, 269] width 1151 height 539
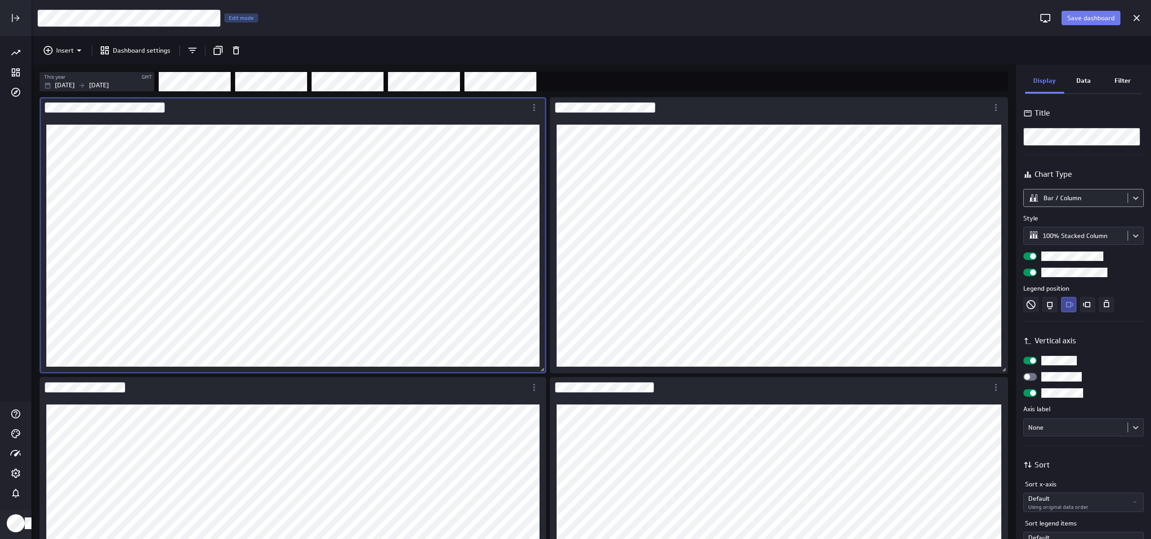
click at [575, 191] on body "Save dashboard [Sales] Performance by Source Edit mode Insert Dashboard setting…" at bounding box center [575, 269] width 1151 height 539
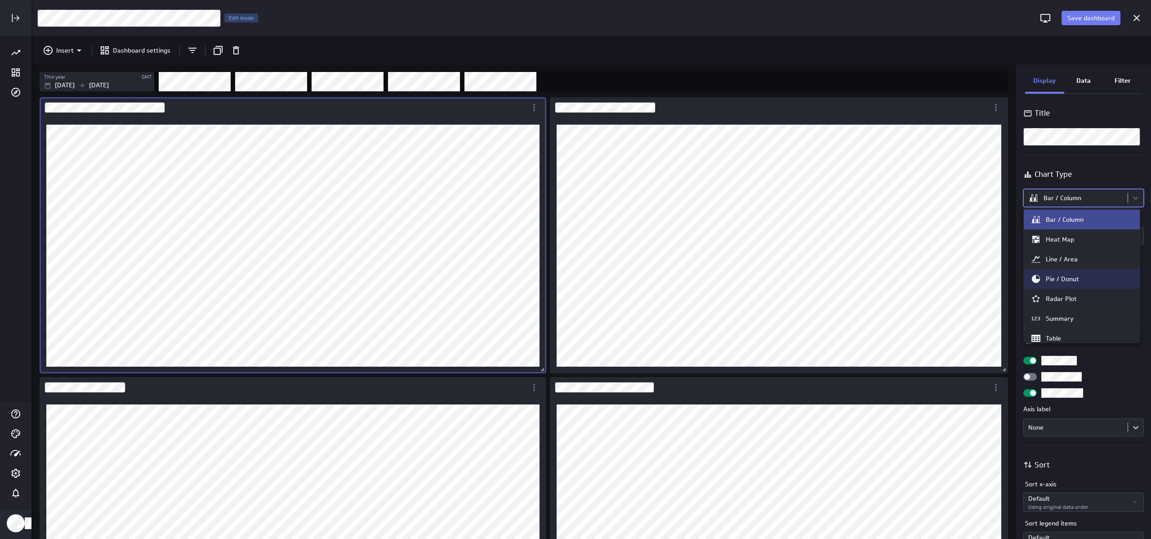
click at [575, 287] on div "Pie / Donut" at bounding box center [1082, 279] width 116 height 20
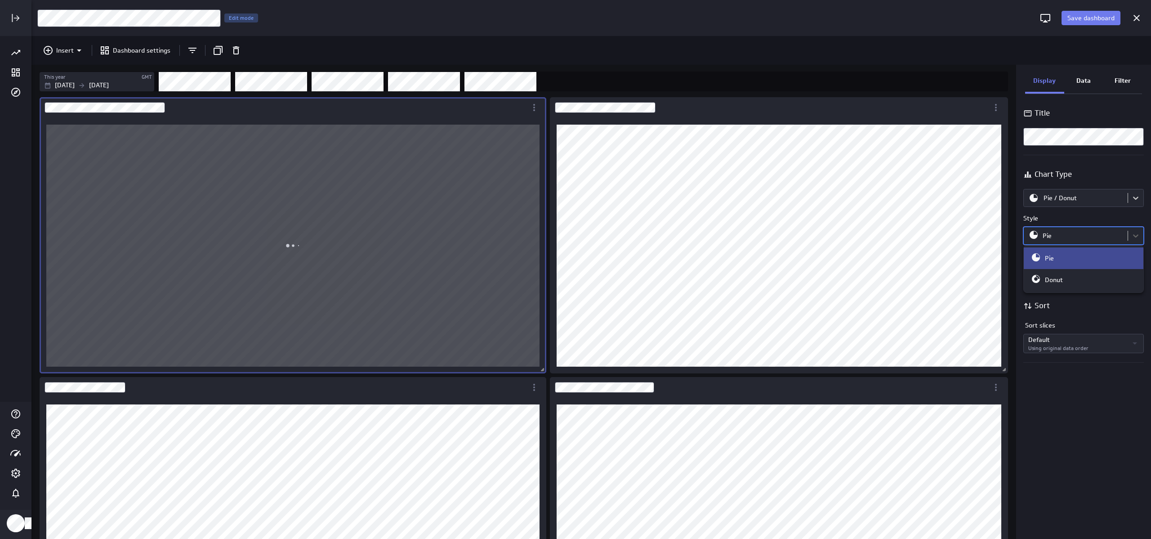
click at [575, 242] on body "Save dashboard [Sales] Performance by Source Edit mode Insert Dashboard setting…" at bounding box center [575, 269] width 1151 height 539
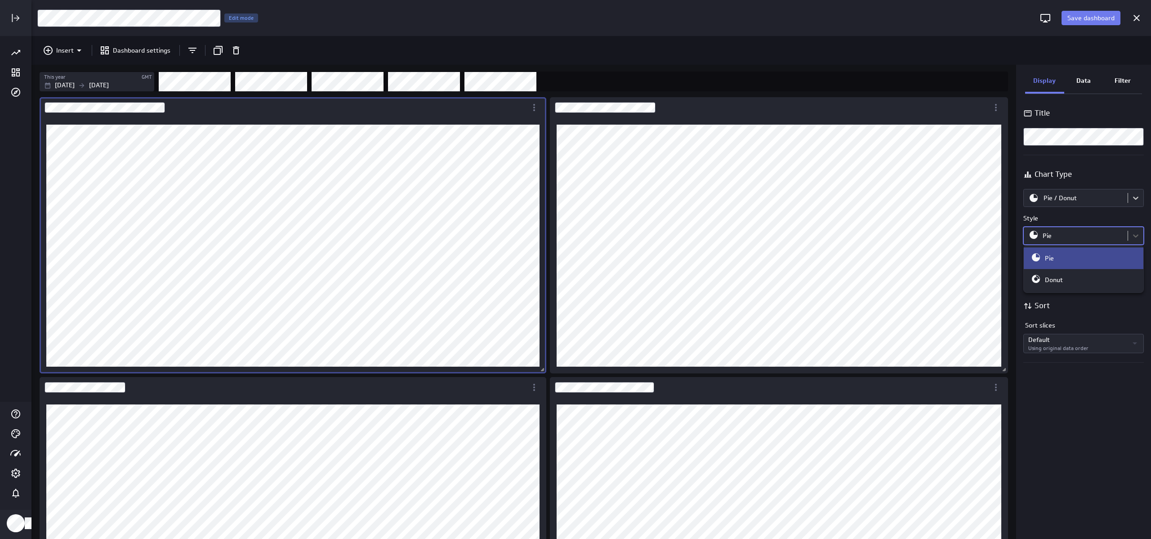
click at [575, 219] on div at bounding box center [575, 269] width 1151 height 539
click at [575, 119] on div "Dashboard Widget" at bounding box center [779, 245] width 458 height 255
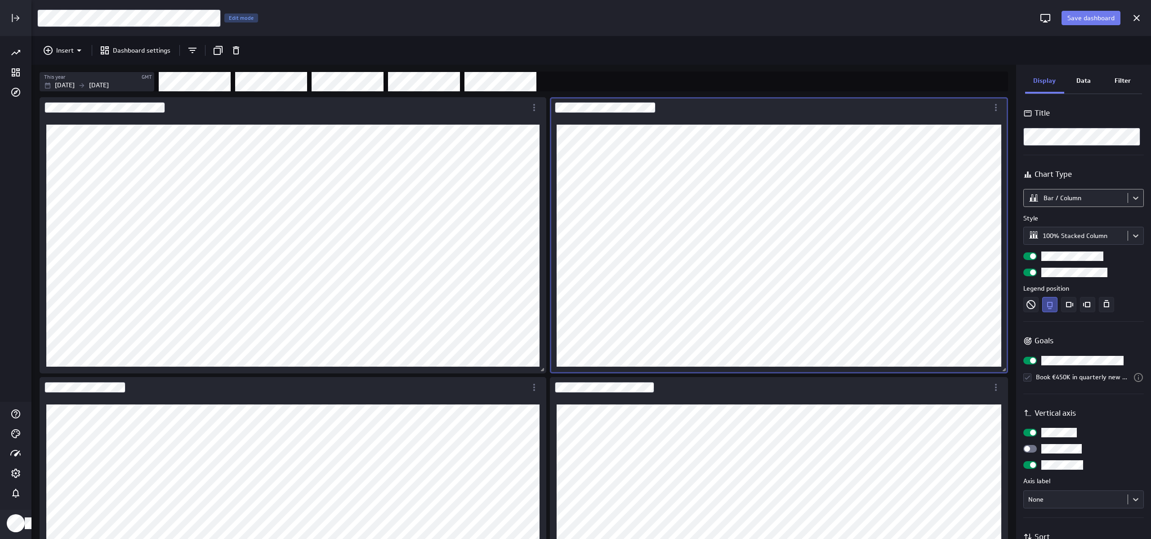
click at [575, 204] on body "Save dashboard [Sales] Performance by Source Edit mode Insert Dashboard setting…" at bounding box center [575, 269] width 1151 height 539
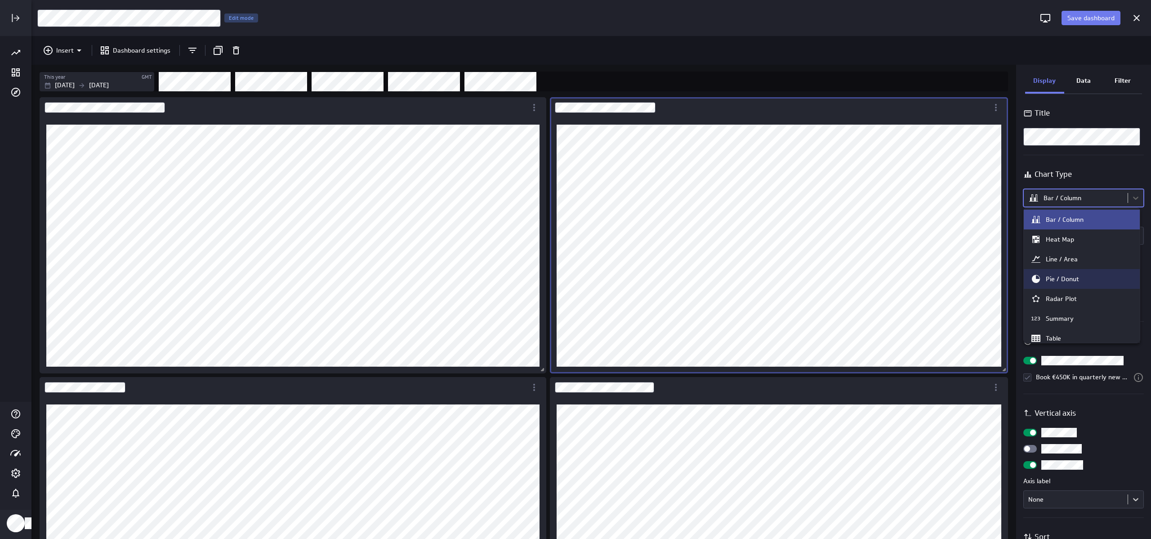
click at [575, 275] on div "Pie / Donut" at bounding box center [1062, 279] width 33 height 8
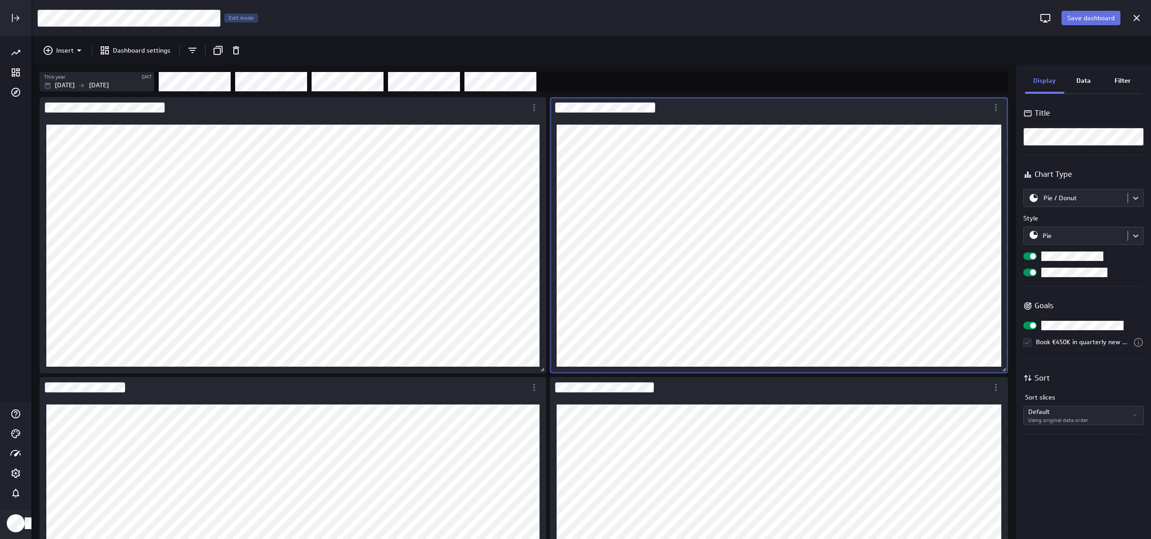
click at [575, 16] on span "Save dashboard" at bounding box center [1091, 18] width 47 height 8
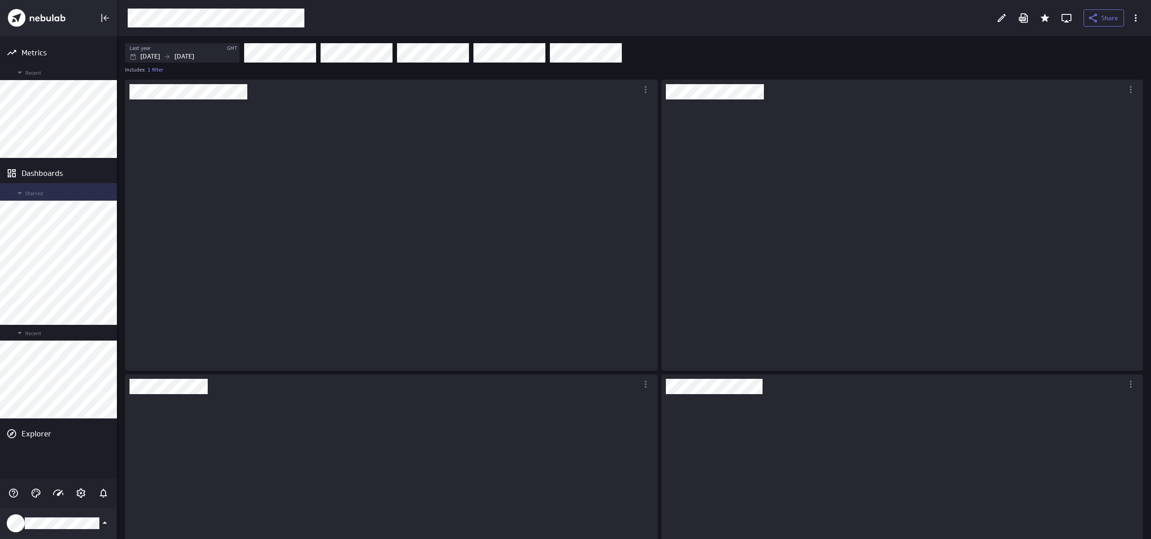
scroll to position [4, 4]
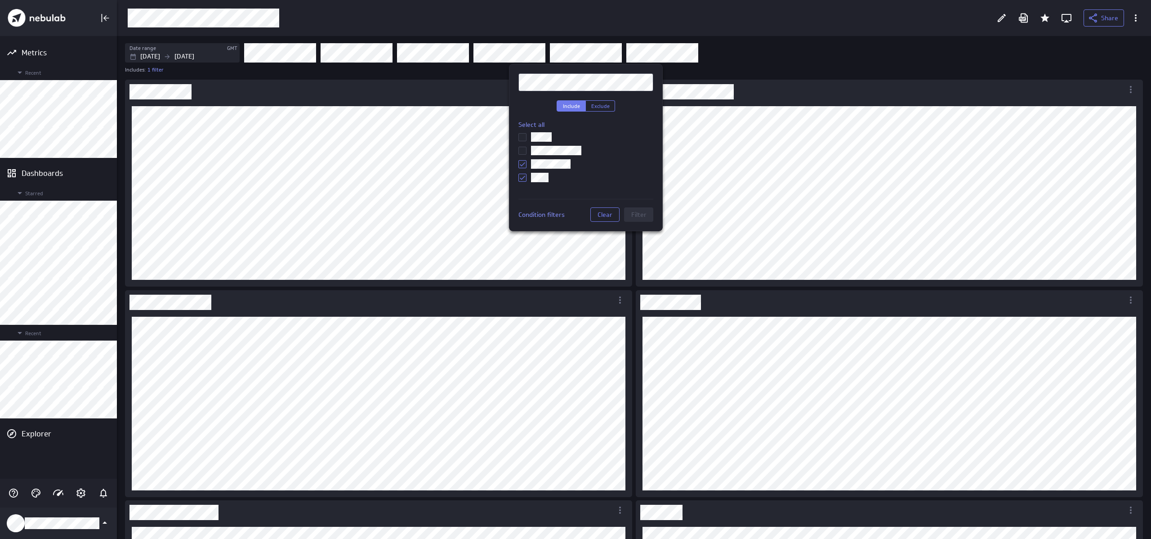
click at [575, 62] on div at bounding box center [575, 269] width 1151 height 539
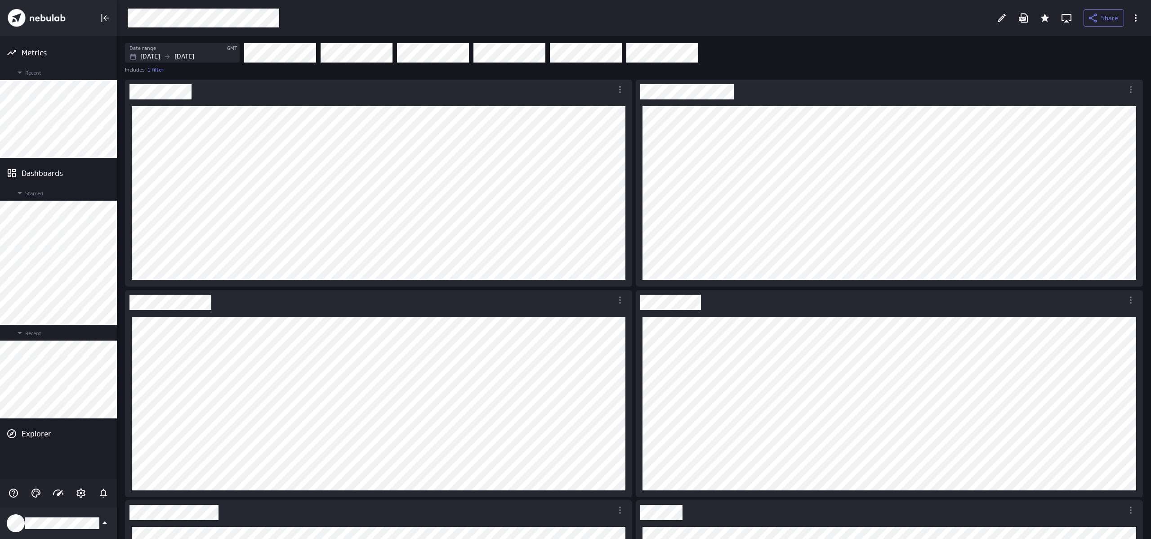
click at [575, 54] on div "Filters" at bounding box center [693, 53] width 898 height 20
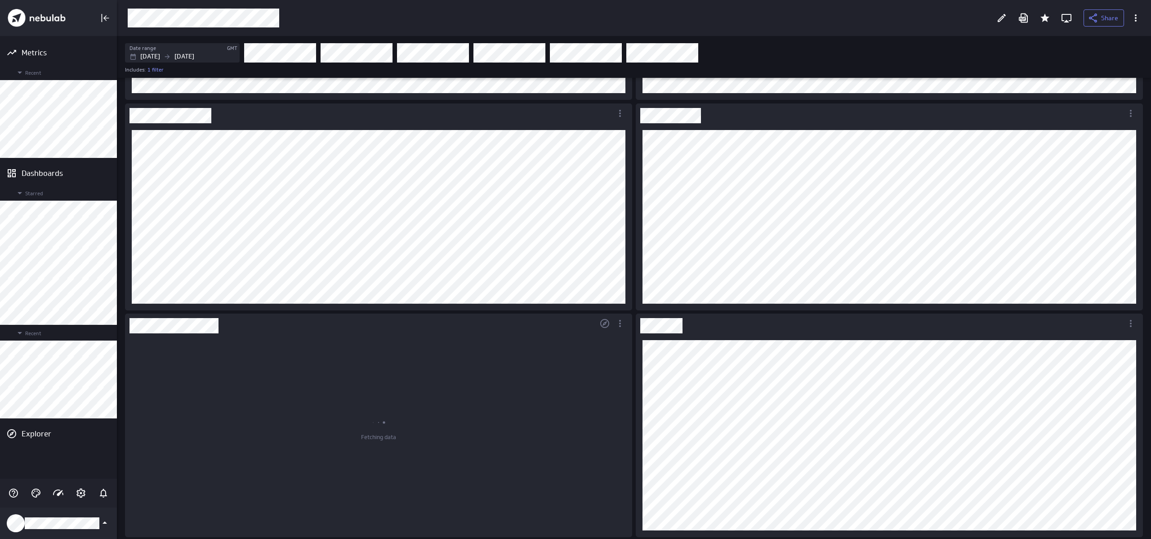
click at [575, 346] on div "Fetching data" at bounding box center [378, 435] width 507 height 204
click at [575, 341] on div "Dashboard Widget" at bounding box center [889, 435] width 507 height 204
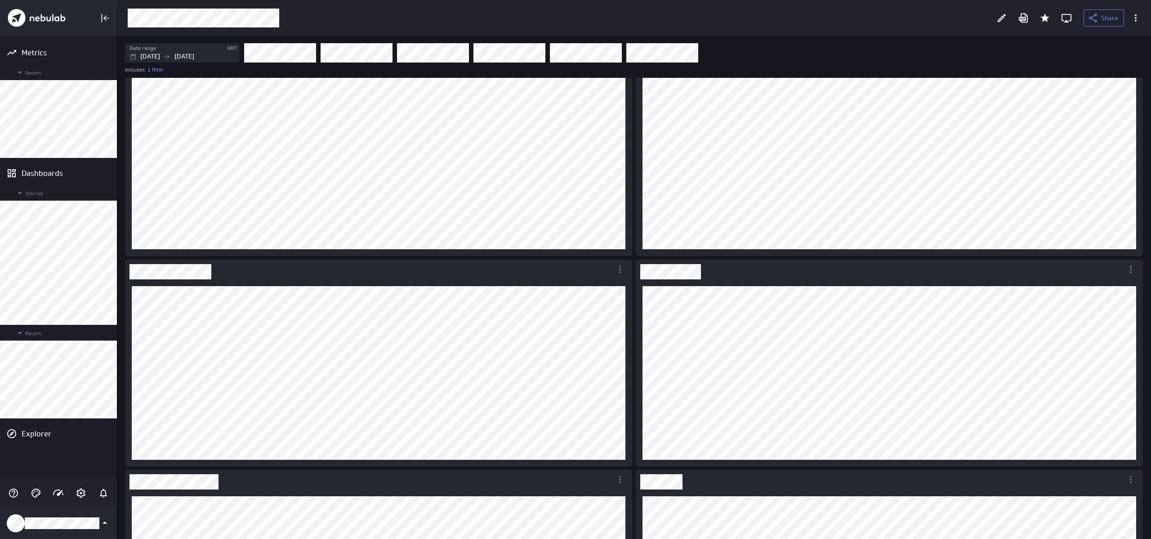
scroll to position [0, 0]
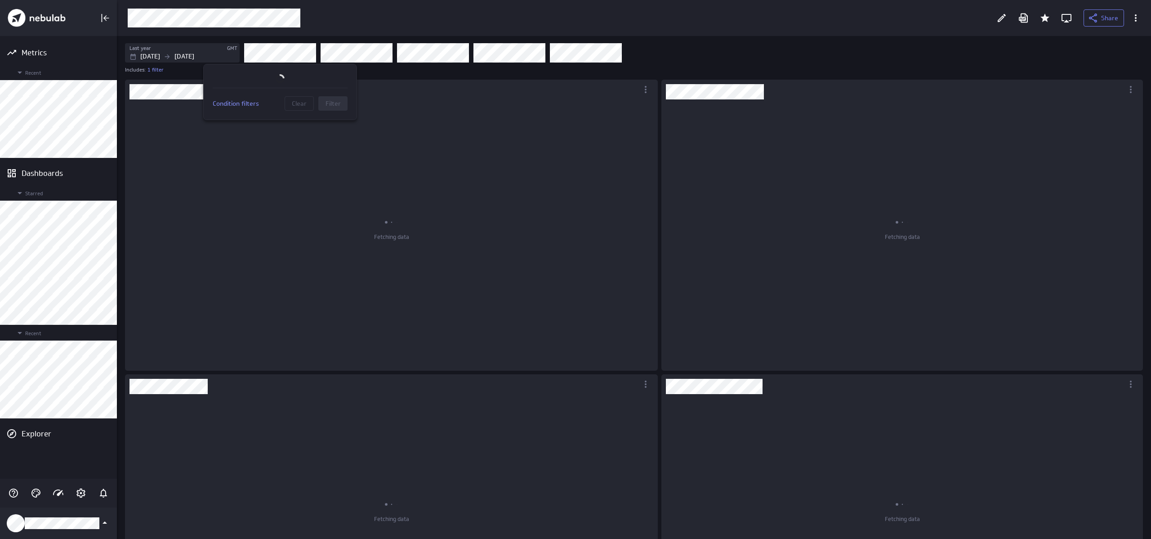
scroll to position [250, 520]
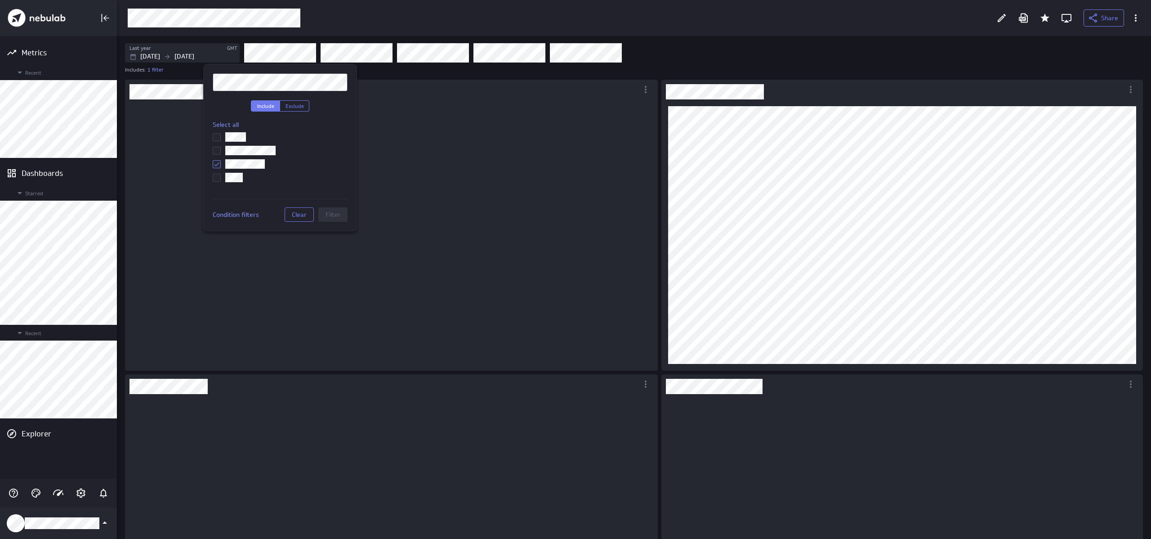
click at [0, 0] on input "checkbox" at bounding box center [0, 0] width 0 height 0
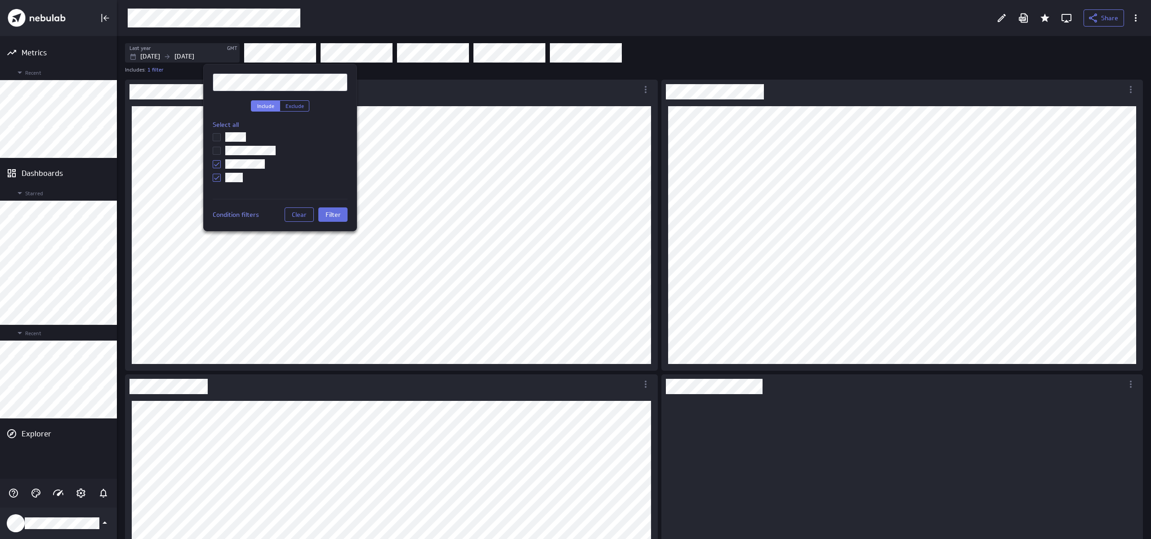
scroll to position [0, 0]
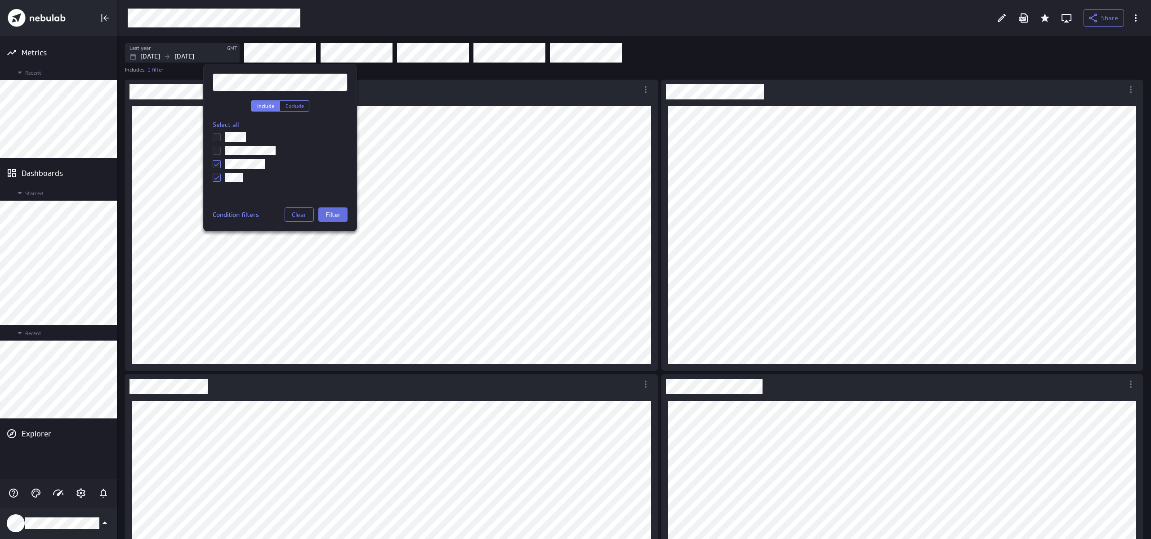
click at [340, 217] on span "Filter" at bounding box center [333, 214] width 15 height 8
click at [690, 49] on div at bounding box center [575, 269] width 1151 height 539
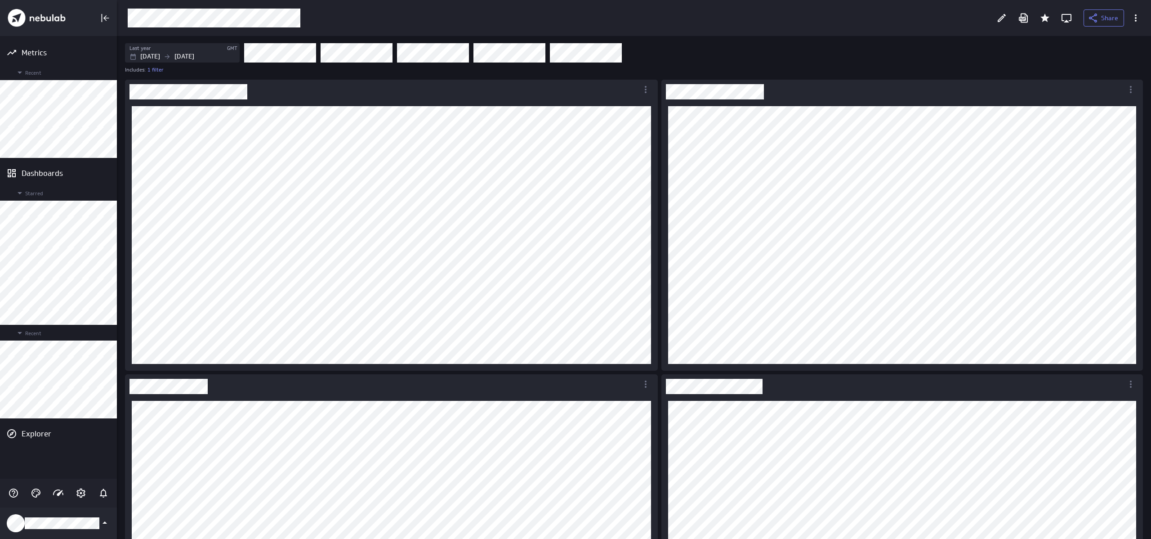
click at [995, 20] on div "Edit" at bounding box center [1001, 17] width 15 height 15
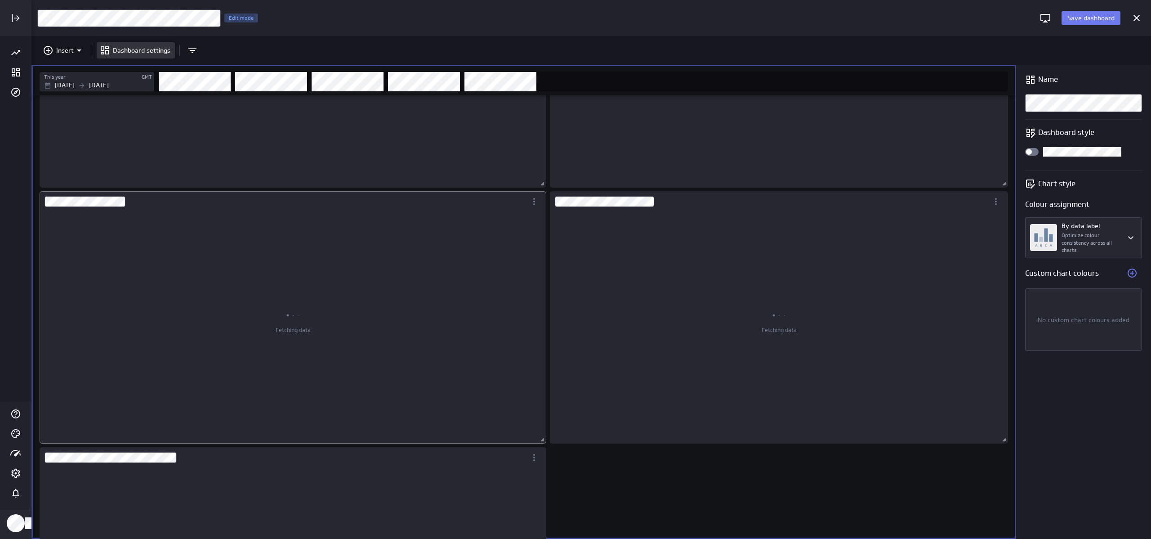
click at [290, 206] on div "Dashboard Widget" at bounding box center [283, 201] width 487 height 21
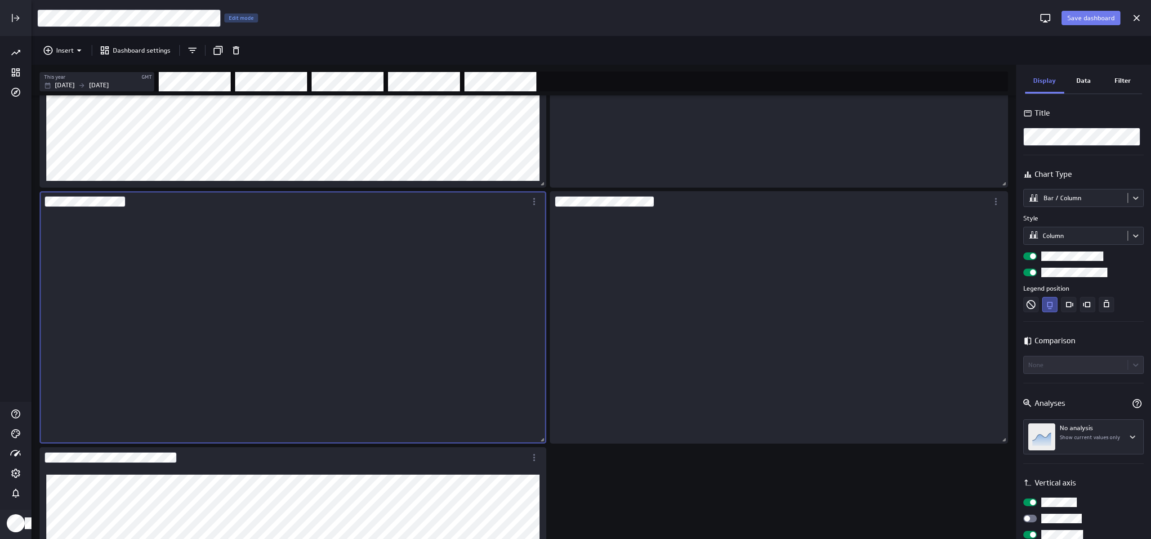
scroll to position [4, 4]
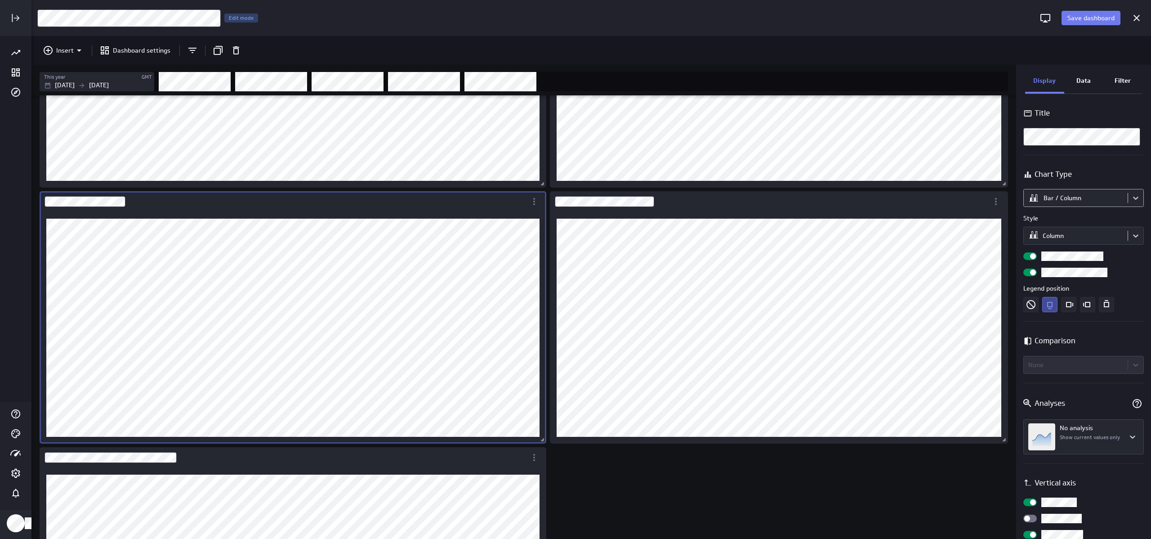
click at [1056, 200] on body "Save dashboard [Sales] Performance by Source Edit mode Insert Dashboard setting…" at bounding box center [575, 269] width 1151 height 539
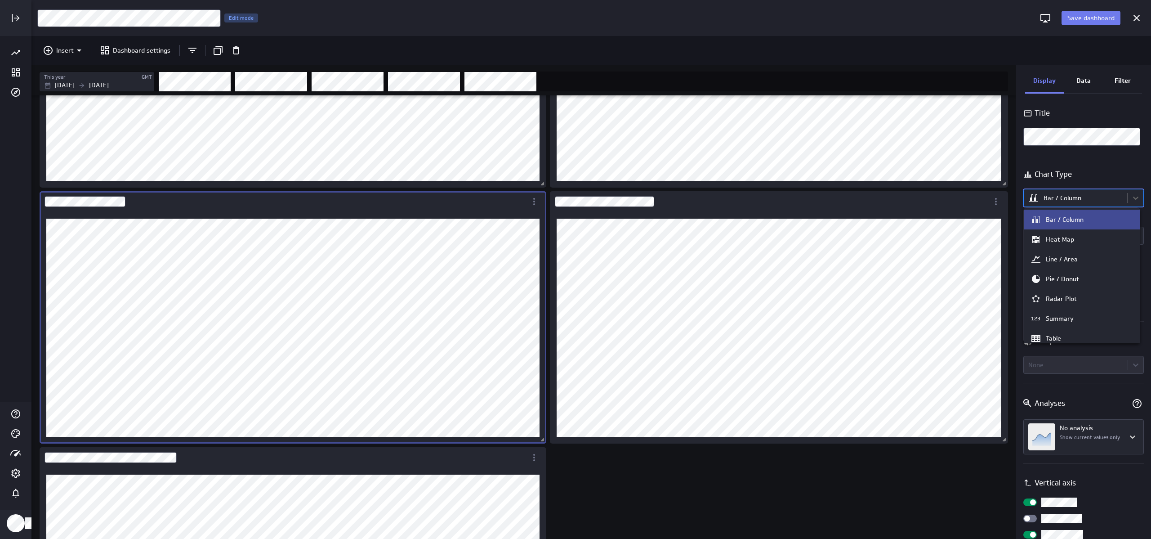
click at [1056, 200] on div at bounding box center [575, 269] width 1151 height 539
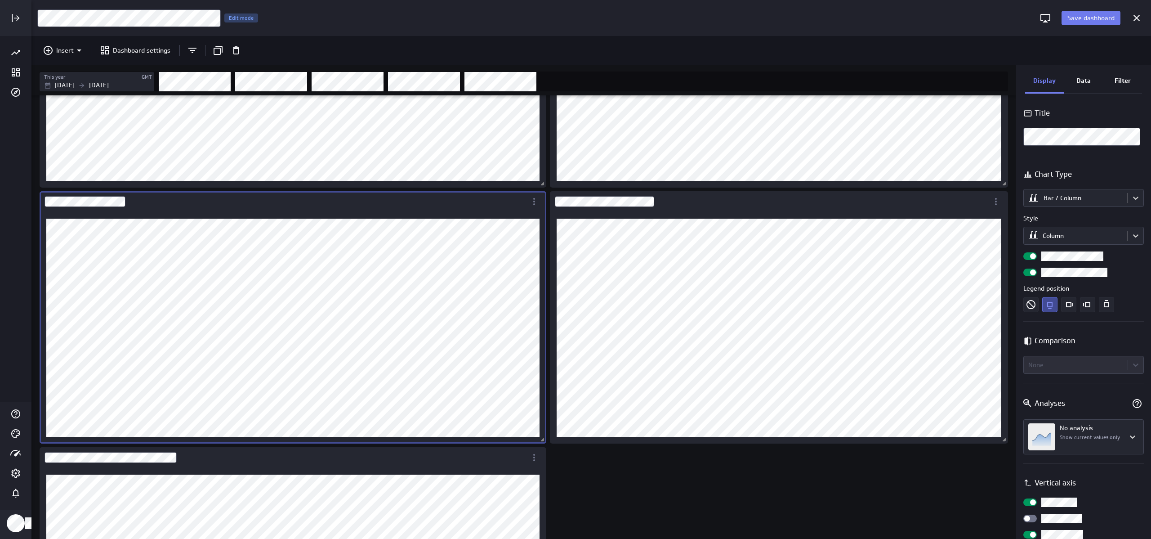
click at [1088, 85] on div "Data" at bounding box center [1083, 81] width 39 height 24
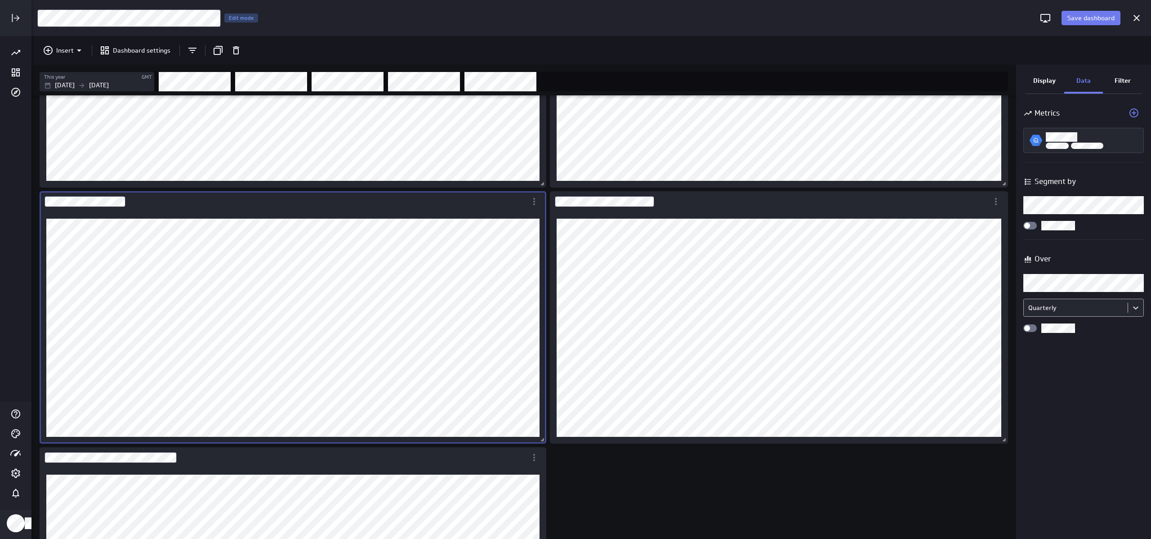
click at [1063, 306] on body "Save dashboard [Sales] Performance by Source Edit mode Insert Dashboard setting…" at bounding box center [575, 269] width 1151 height 539
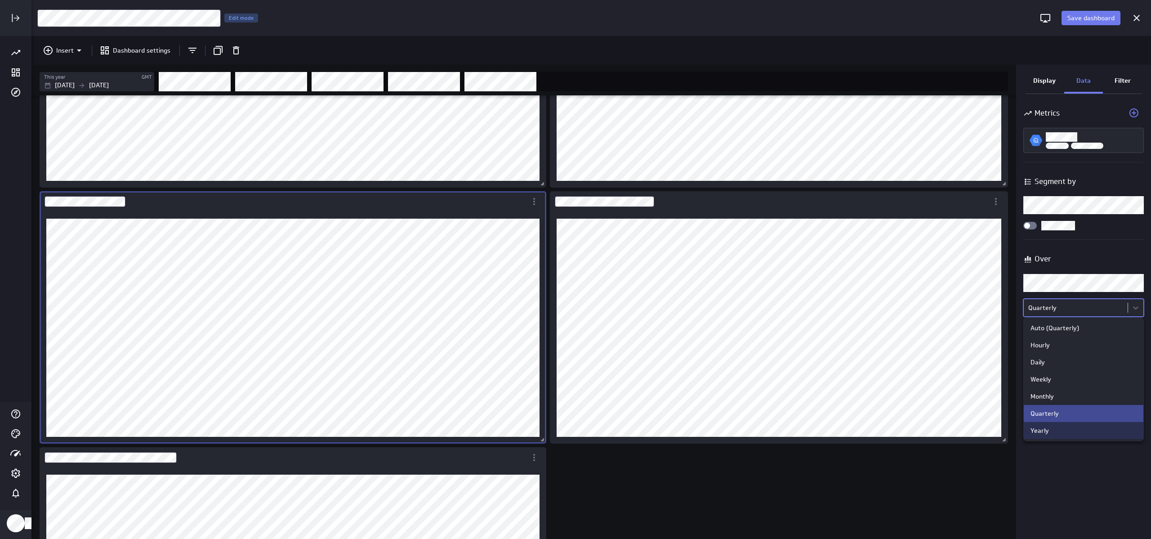
drag, startPoint x: 1057, startPoint y: 437, endPoint x: 1019, endPoint y: 390, distance: 60.4
click at [1057, 437] on div "Yearly" at bounding box center [1084, 430] width 120 height 17
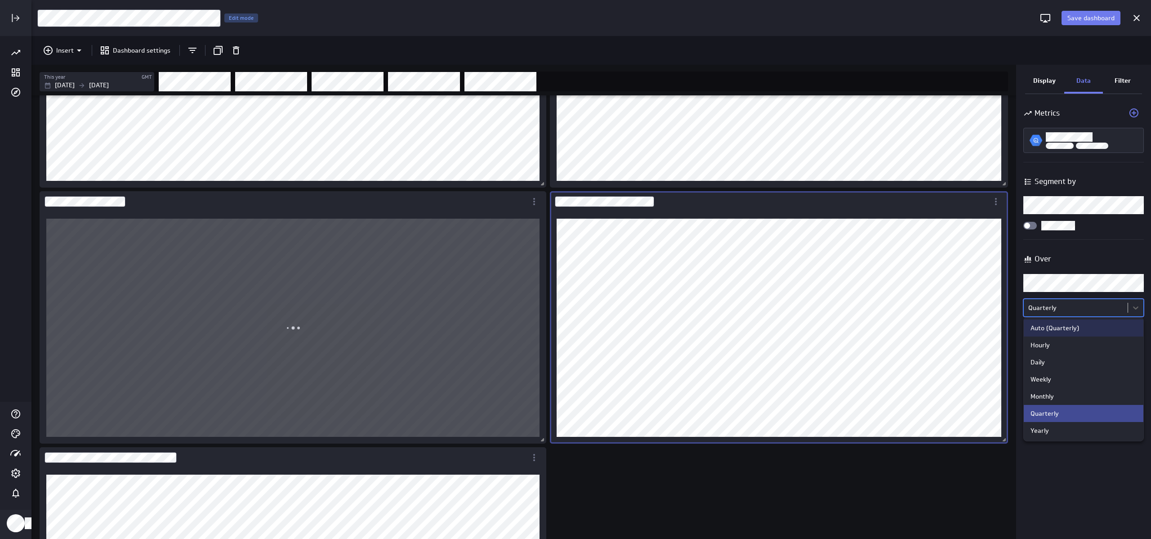
click at [1104, 304] on body "Save dashboard [Sales] Performance by Source Edit mode Insert Dashboard setting…" at bounding box center [575, 269] width 1151 height 539
click at [1061, 437] on div "Yearly" at bounding box center [1084, 430] width 120 height 17
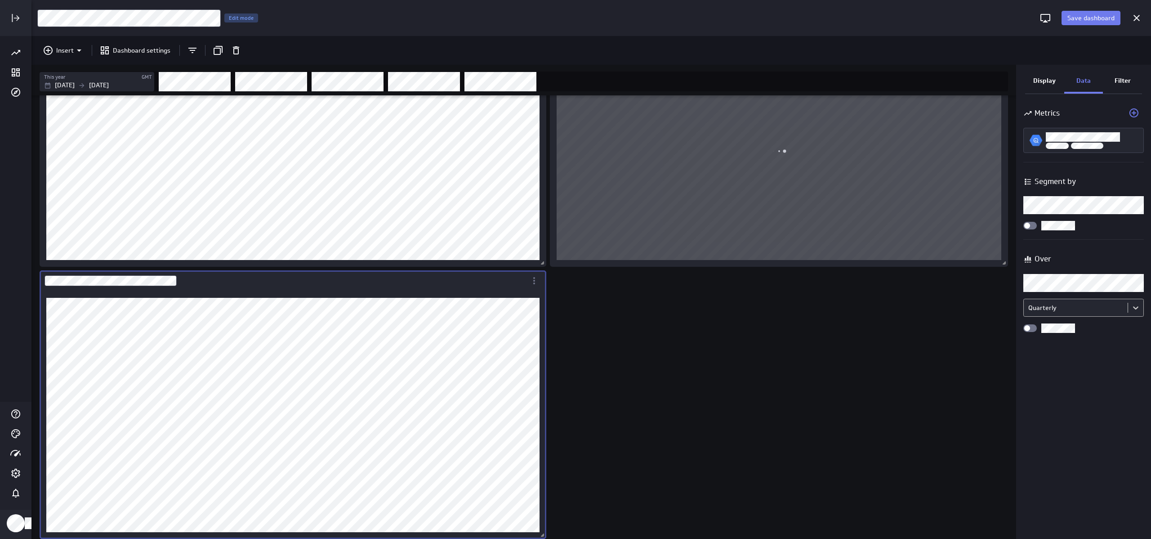
click at [1058, 307] on body "Save dashboard [Sales] Performance by Source Edit mode Insert Dashboard setting…" at bounding box center [575, 269] width 1151 height 539
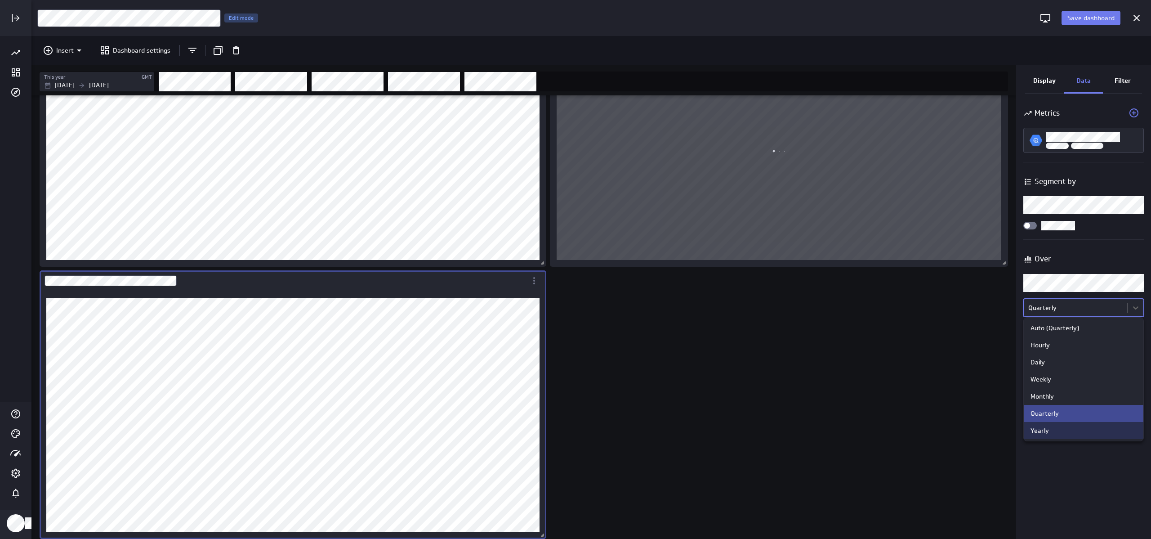
click at [1043, 439] on div "Yearly" at bounding box center [1084, 430] width 120 height 17
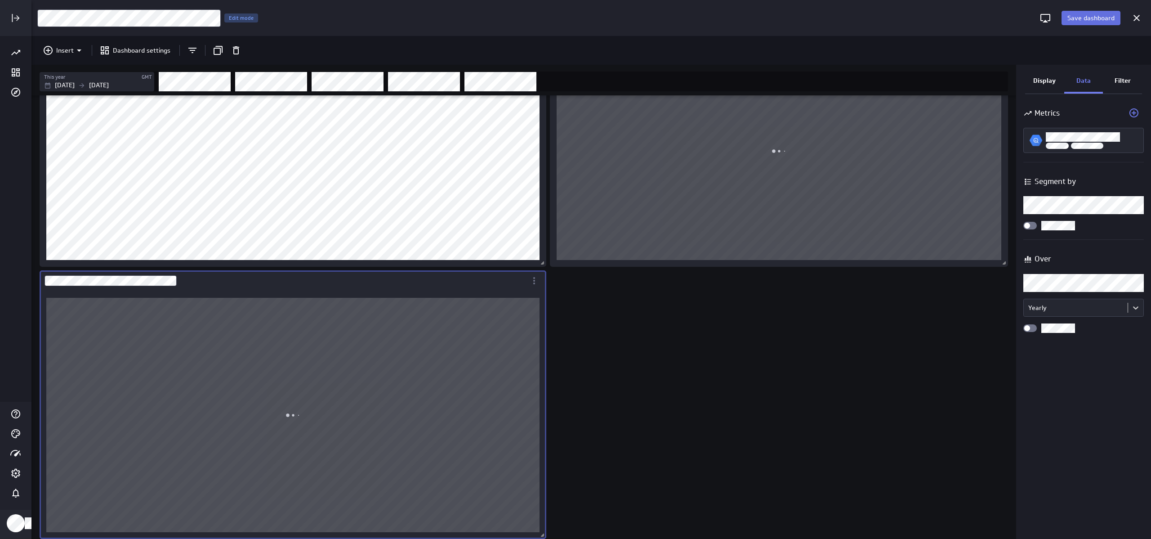
click at [1086, 24] on button "Save dashboard" at bounding box center [1091, 18] width 59 height 14
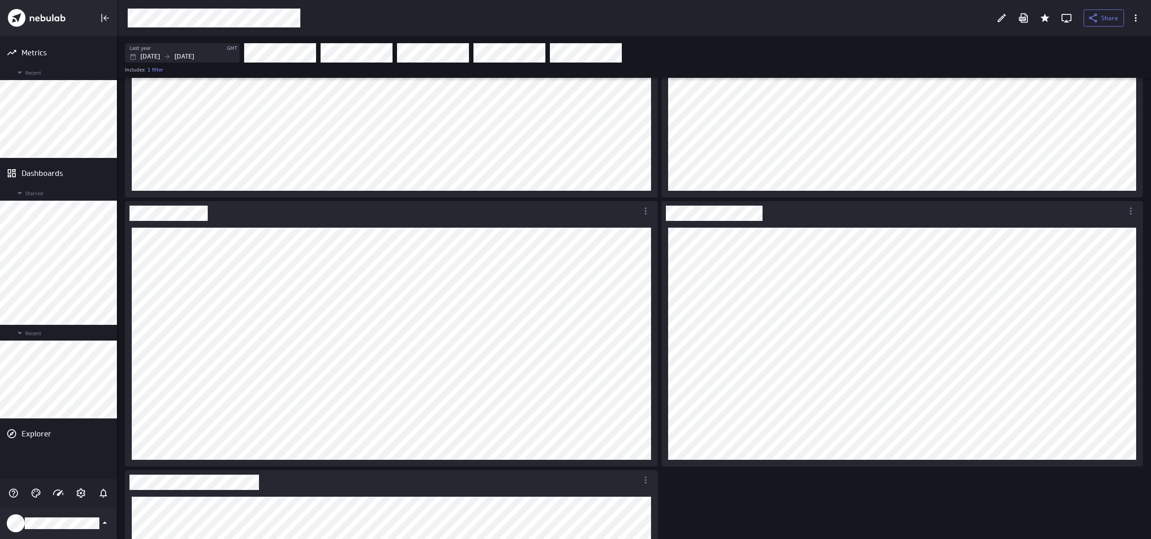
click at [872, 488] on div "Dashboard content with 5 widgets" at bounding box center [635, 329] width 1025 height 849
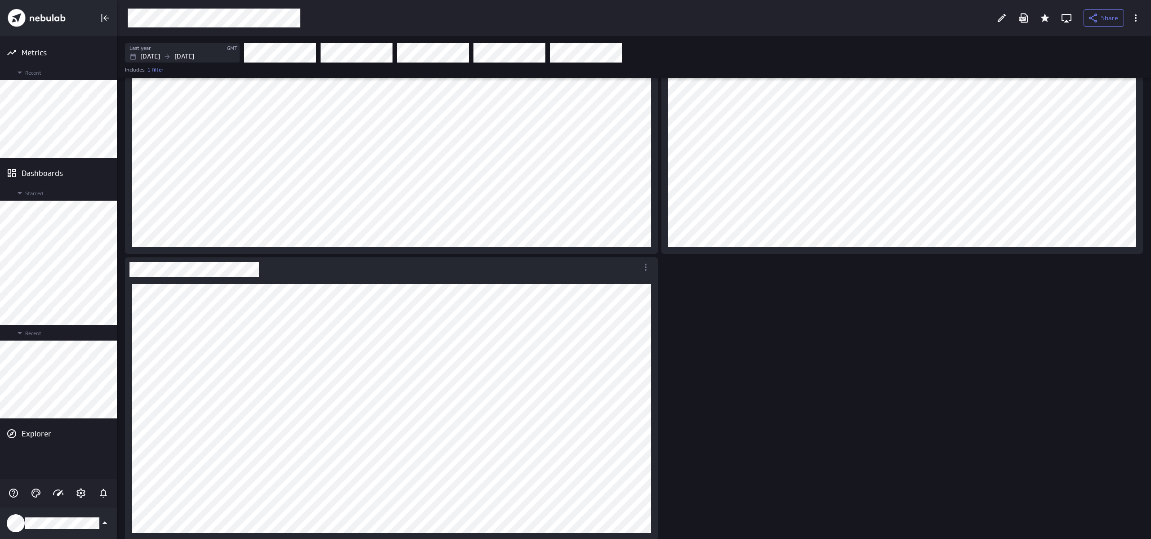
scroll to position [389, 0]
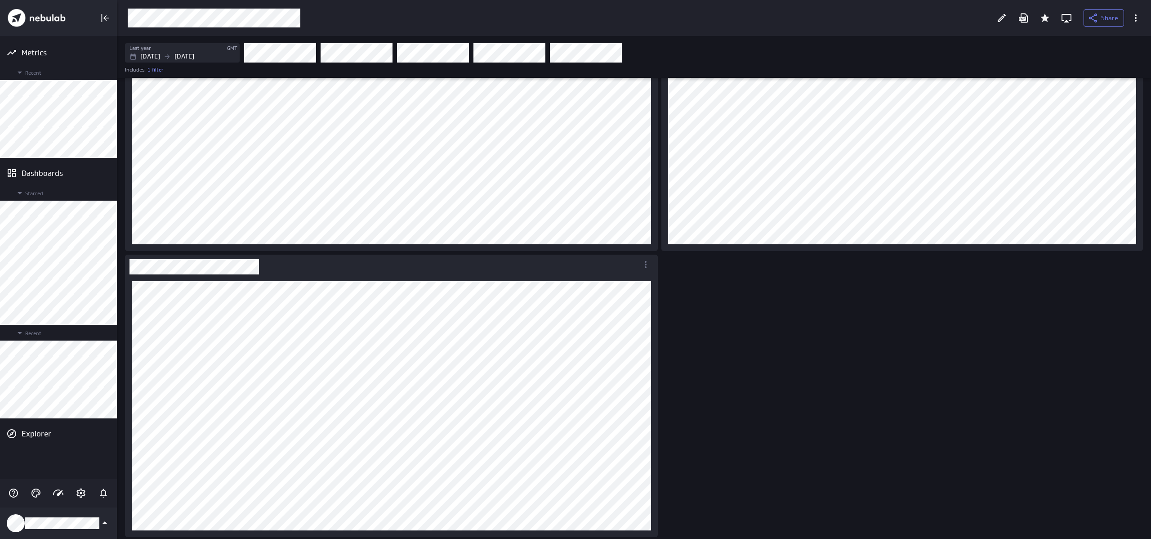
click at [789, 433] on div "Dashboard content with 5 widgets" at bounding box center [635, 113] width 1025 height 849
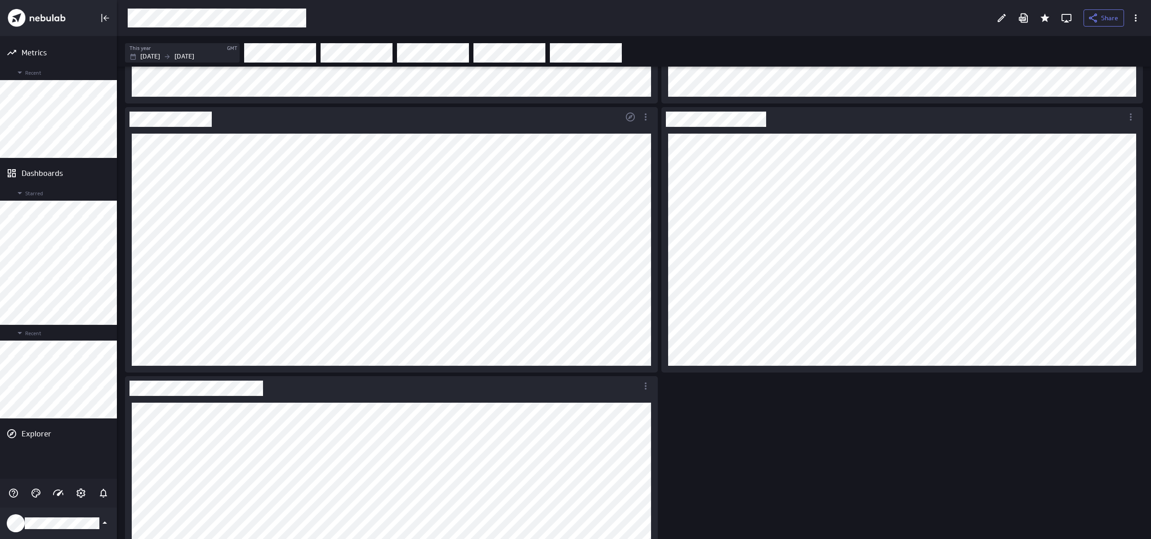
scroll to position [236, 0]
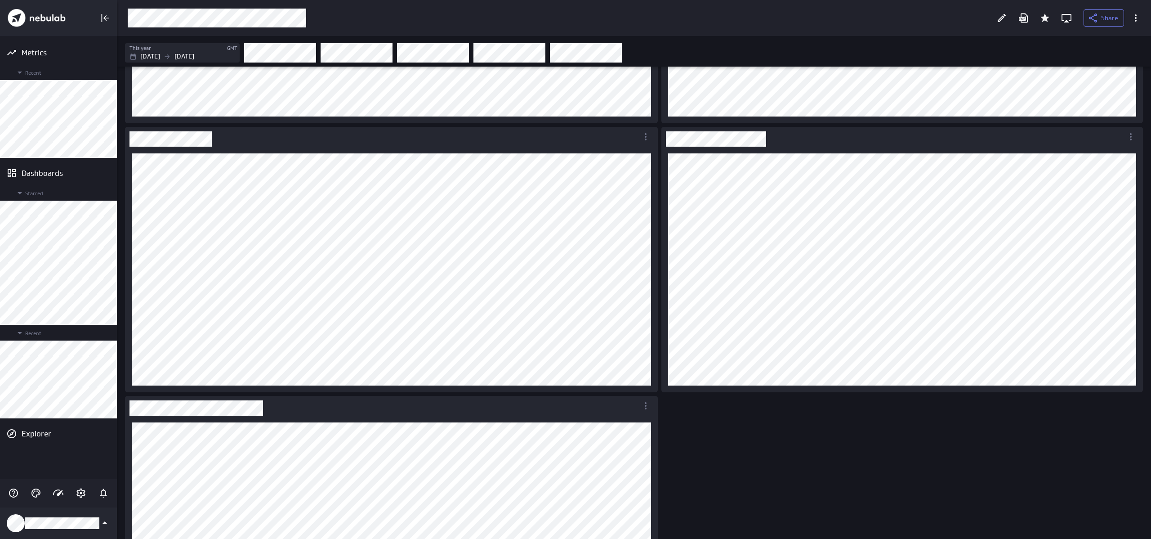
click at [1002, 19] on icon "Edit" at bounding box center [1001, 18] width 11 height 11
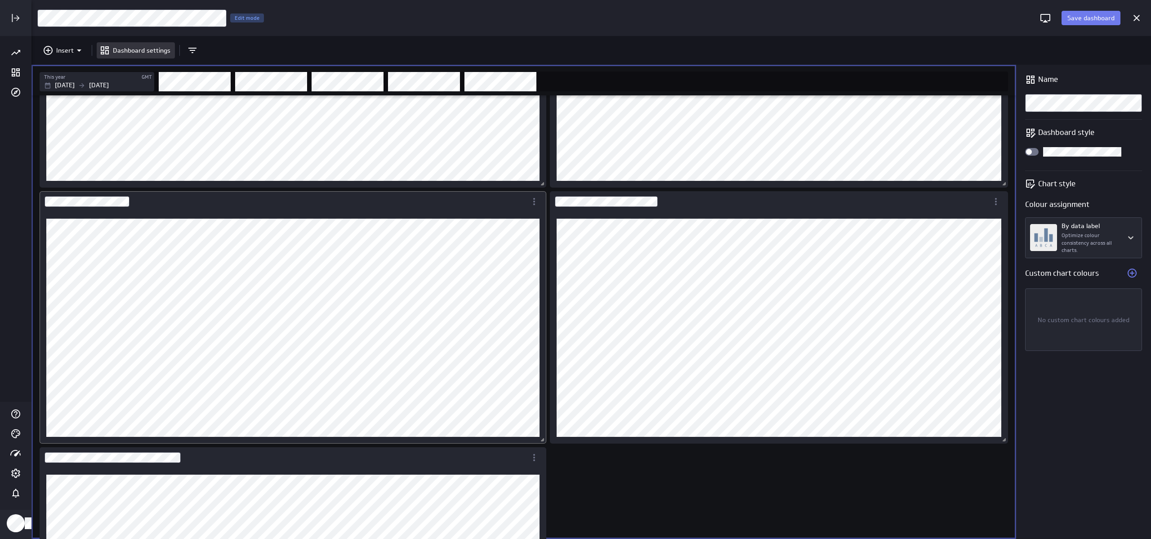
click at [398, 217] on div "Dashboard Widget" at bounding box center [293, 328] width 507 height 232
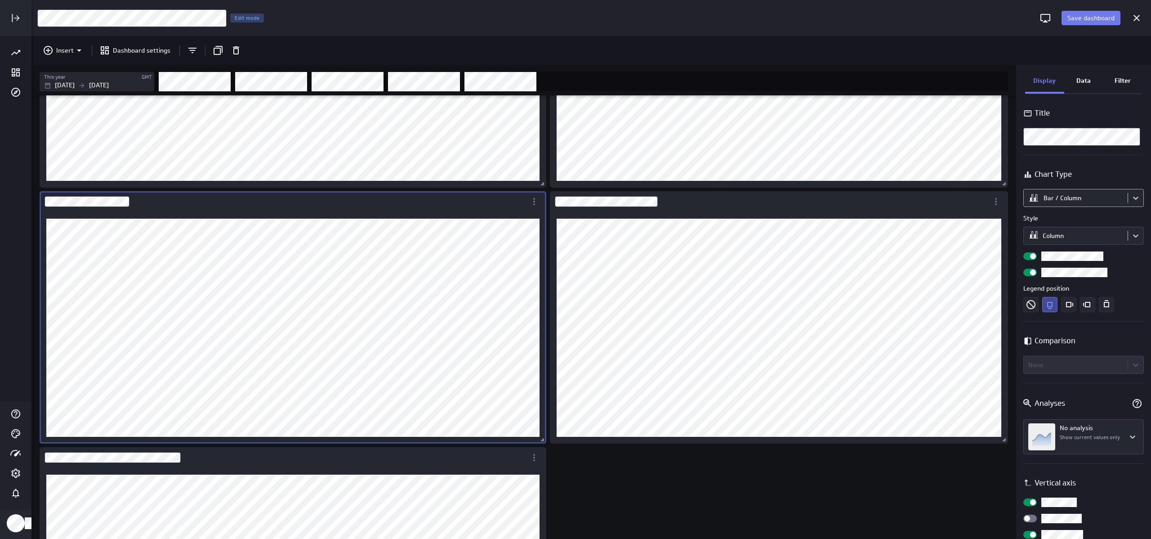
click at [1077, 199] on body "Save dashboard [Sales] Performance by Product Edit mode Insert Dashboard settin…" at bounding box center [575, 269] width 1151 height 539
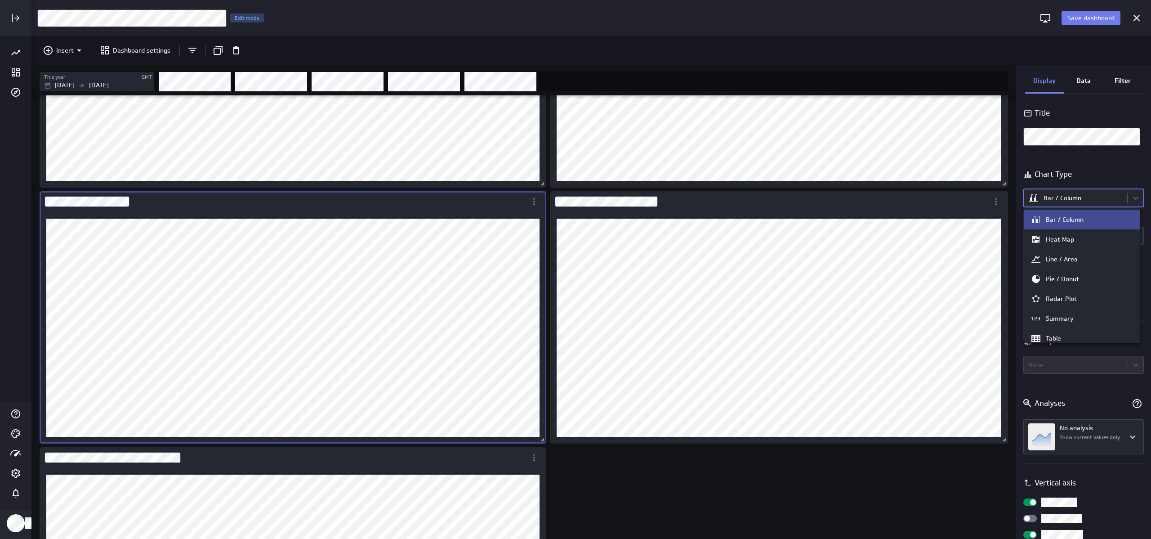
click at [1077, 199] on div at bounding box center [575, 269] width 1151 height 539
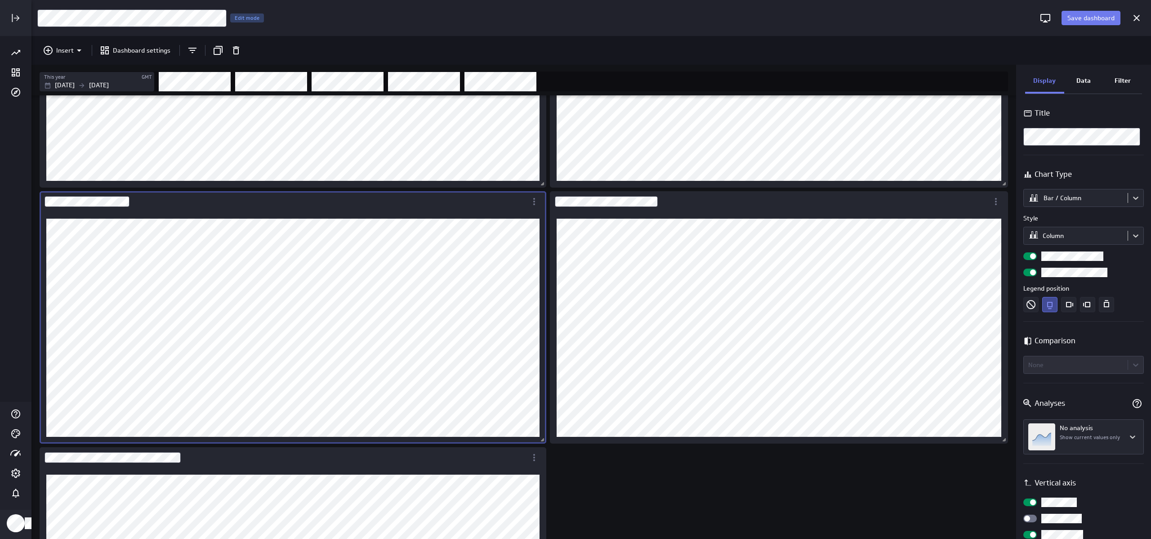
click at [1072, 83] on div "Data" at bounding box center [1083, 81] width 39 height 24
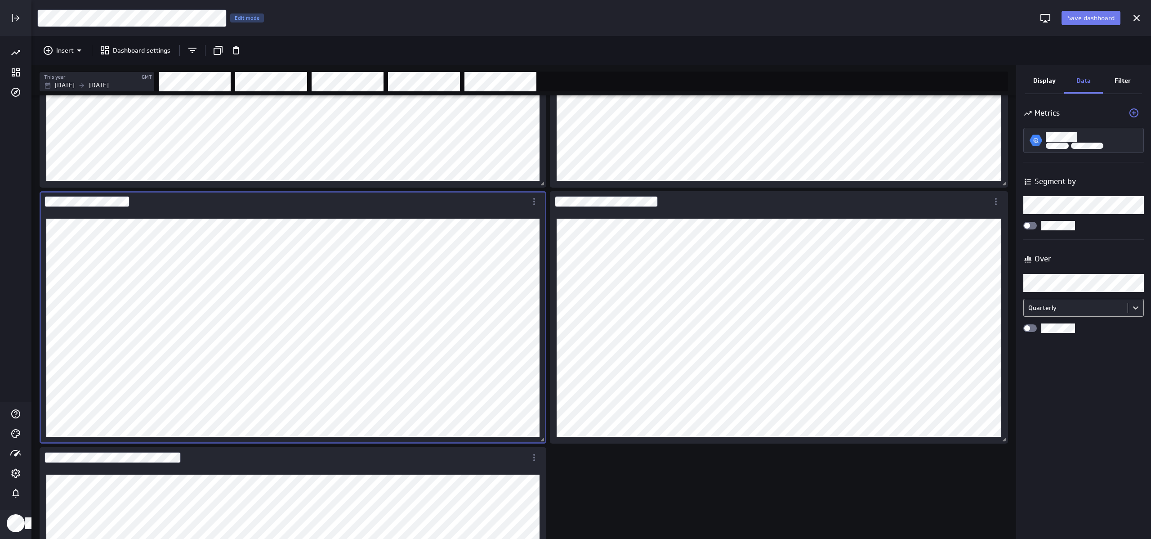
click at [1063, 304] on body "Save dashboard [Sales] Performance by Product Edit mode Insert Dashboard settin…" at bounding box center [575, 269] width 1151 height 539
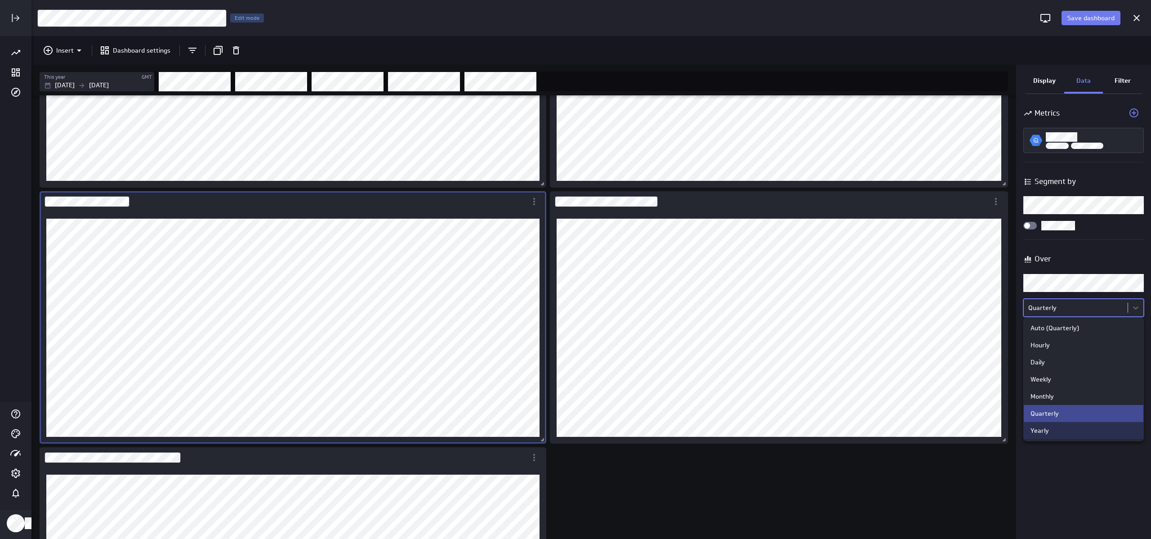
click at [1054, 436] on div "Yearly" at bounding box center [1084, 430] width 120 height 17
click at [1077, 301] on body "Save dashboard [Sales] Performance by Product Edit mode Insert Dashboard settin…" at bounding box center [575, 269] width 1151 height 539
click at [1068, 432] on div "Yearly" at bounding box center [1084, 430] width 106 height 8
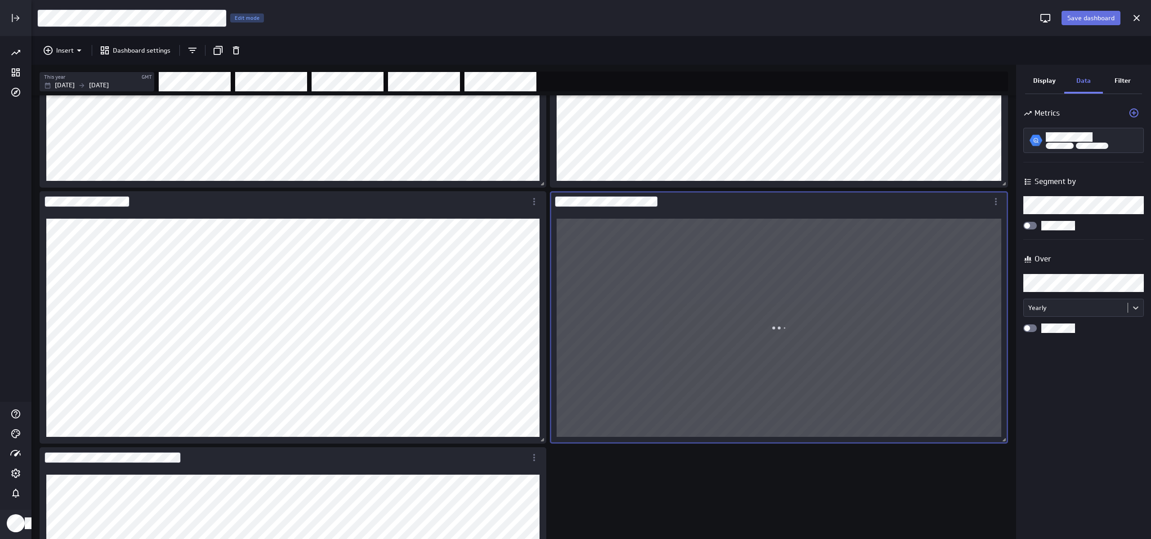
click at [1092, 15] on span "Save dashboard" at bounding box center [1091, 18] width 47 height 8
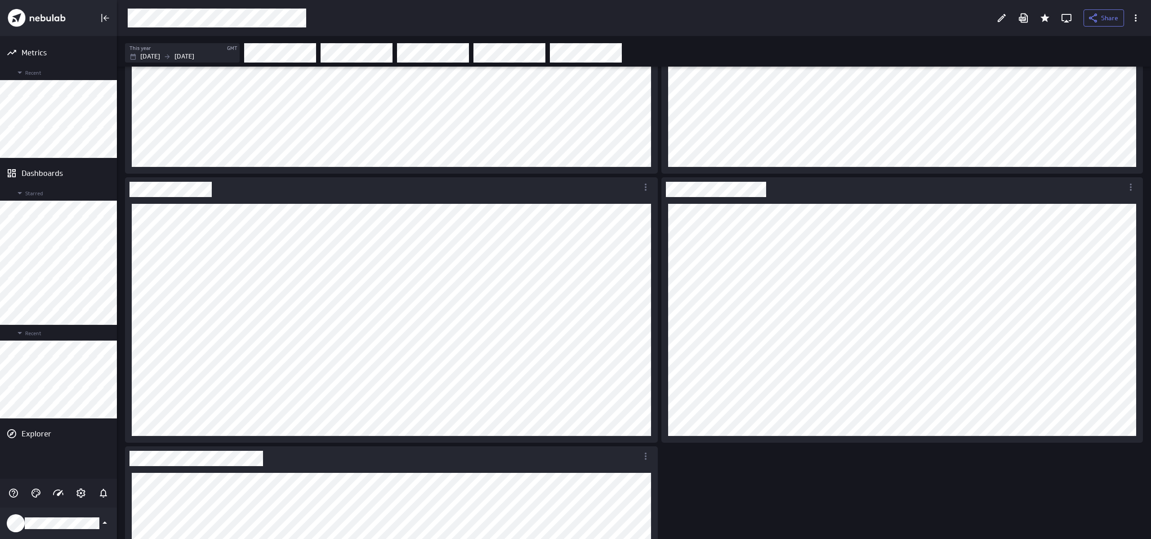
click at [1003, 21] on icon "Edit" at bounding box center [1001, 18] width 11 height 11
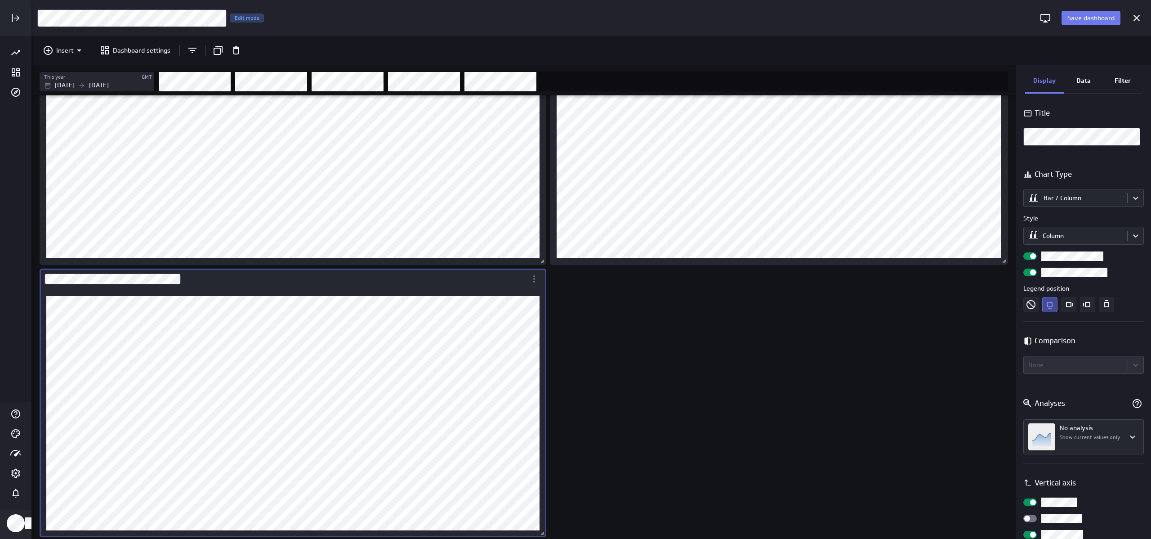
click at [1075, 88] on div "Data" at bounding box center [1083, 81] width 39 height 24
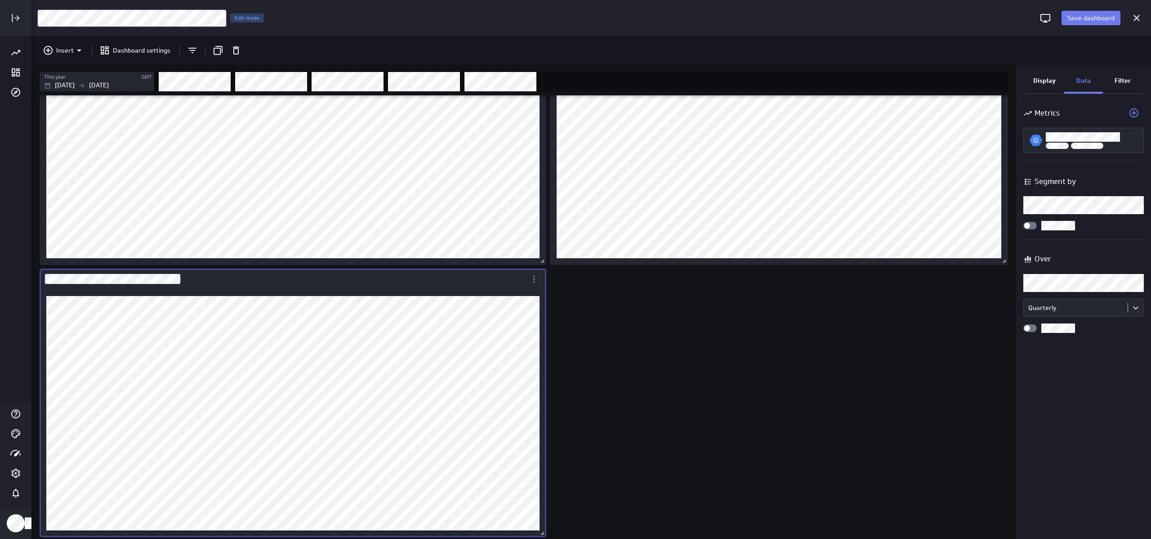
click at [1054, 322] on div "Over Over Quarterly" at bounding box center [1083, 291] width 121 height 84
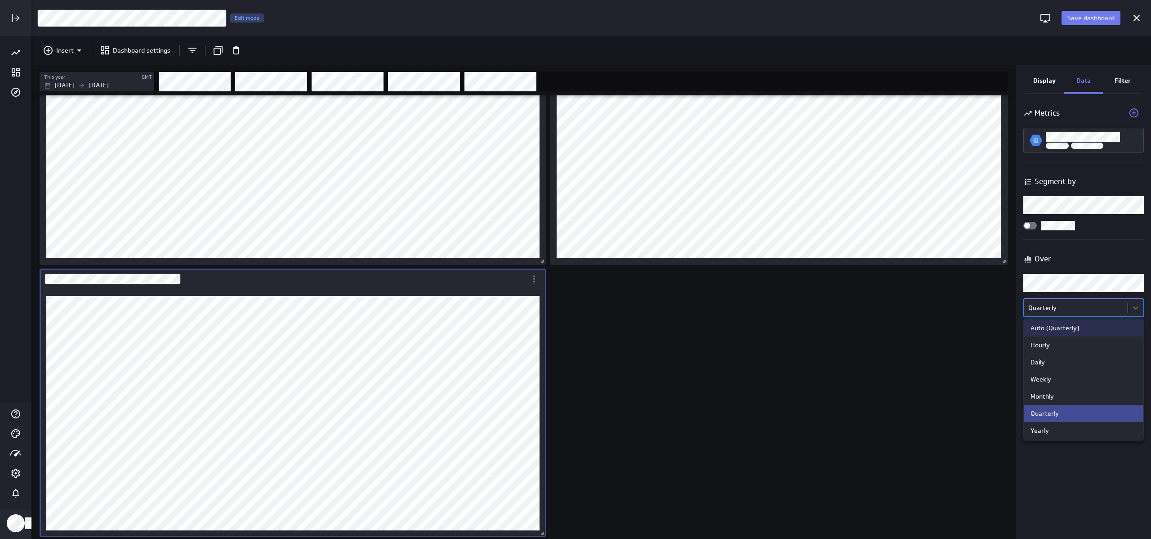
click at [1054, 316] on body "Save dashboard [Sales] Performance by Product Edit mode Insert Dashboard settin…" at bounding box center [575, 269] width 1151 height 539
click at [1059, 429] on div "Yearly" at bounding box center [1084, 430] width 106 height 8
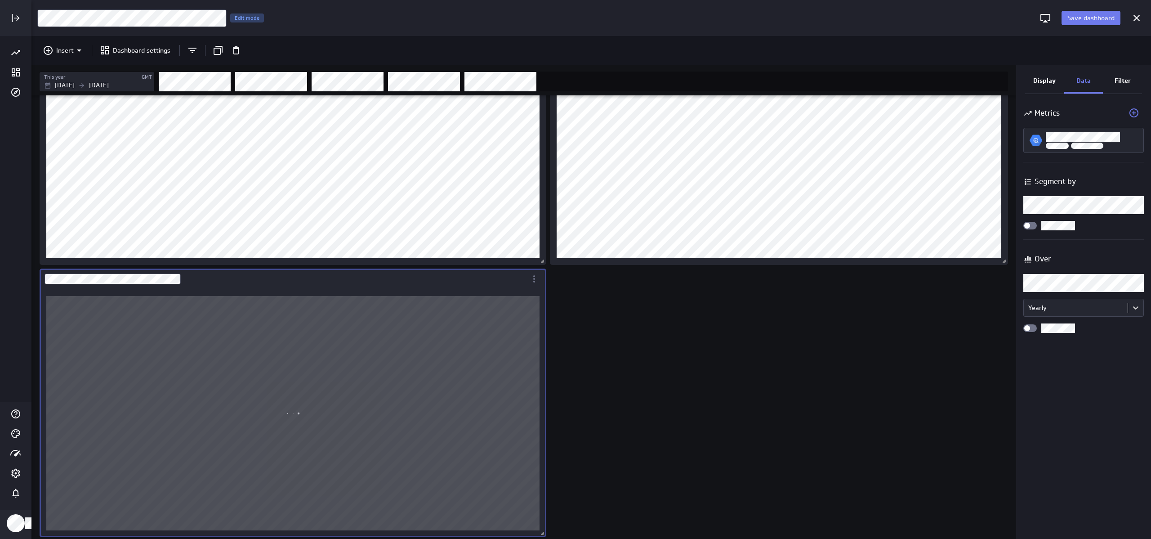
click at [1084, 27] on div "Save dashboard" at bounding box center [1081, 17] width 92 height 23
click at [1084, 23] on button "Save dashboard" at bounding box center [1091, 18] width 59 height 14
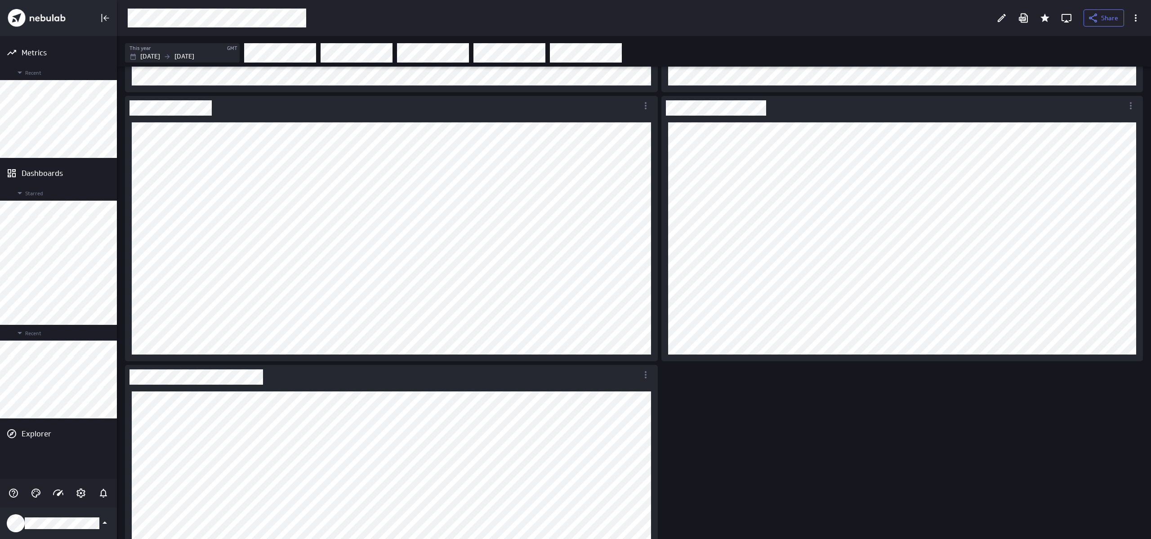
click at [843, 460] on div "Dashboard content with 5 widgets" at bounding box center [635, 223] width 1025 height 849
click at [773, 390] on div "Dashboard content with 5 widgets" at bounding box center [635, 223] width 1025 height 849
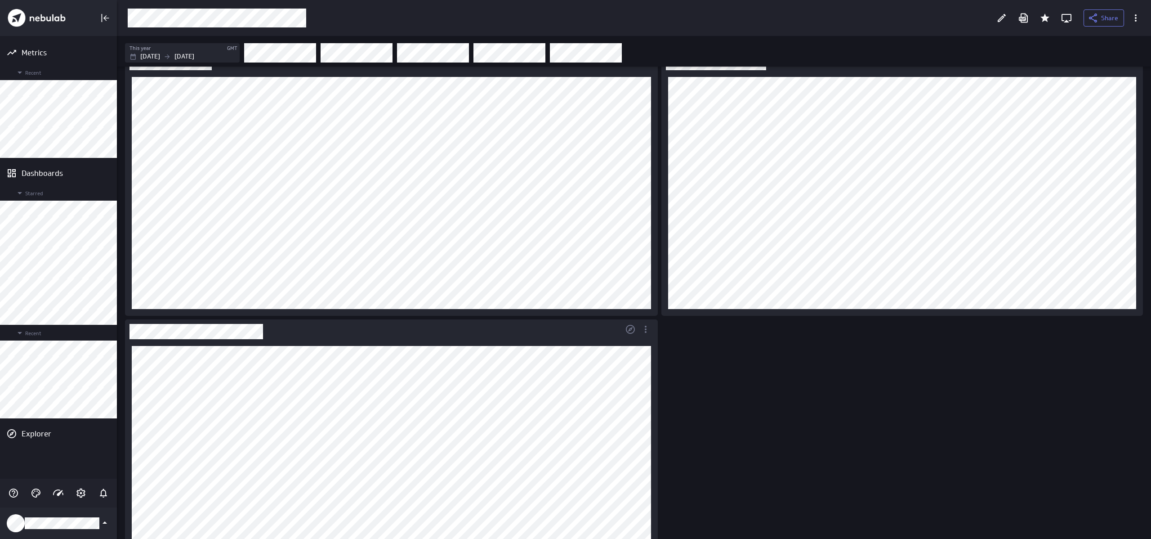
scroll to position [377, 0]
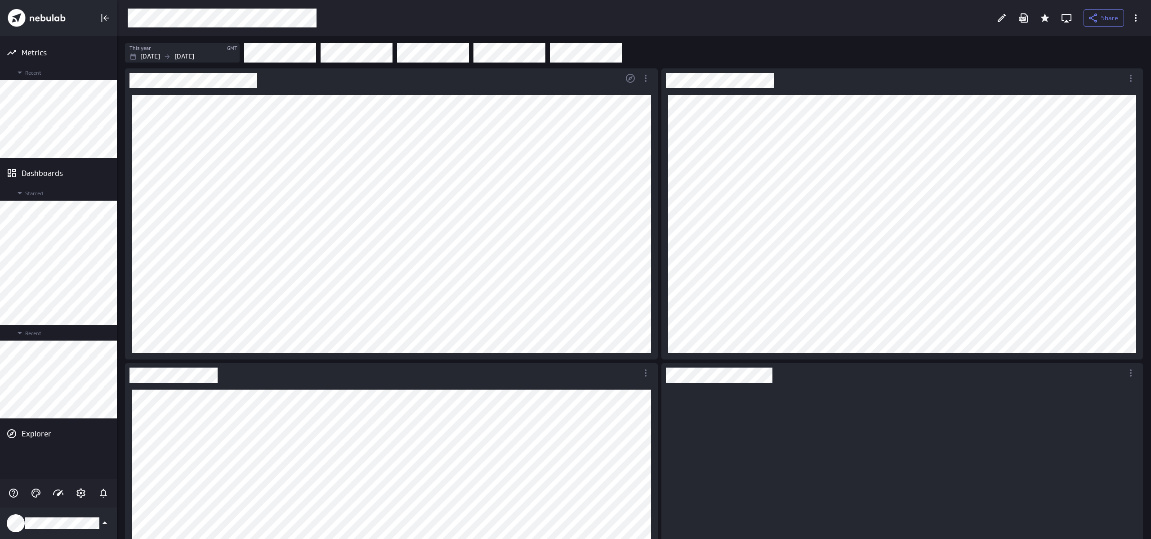
scroll to position [232, 469]
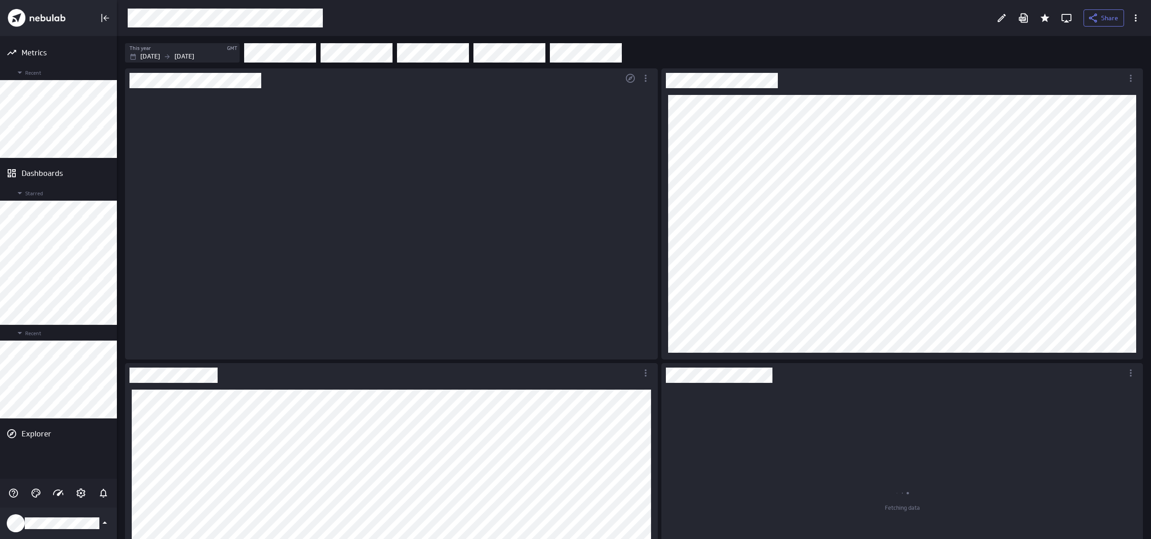
scroll to position [4, 4]
